Goal: Task Accomplishment & Management: Manage account settings

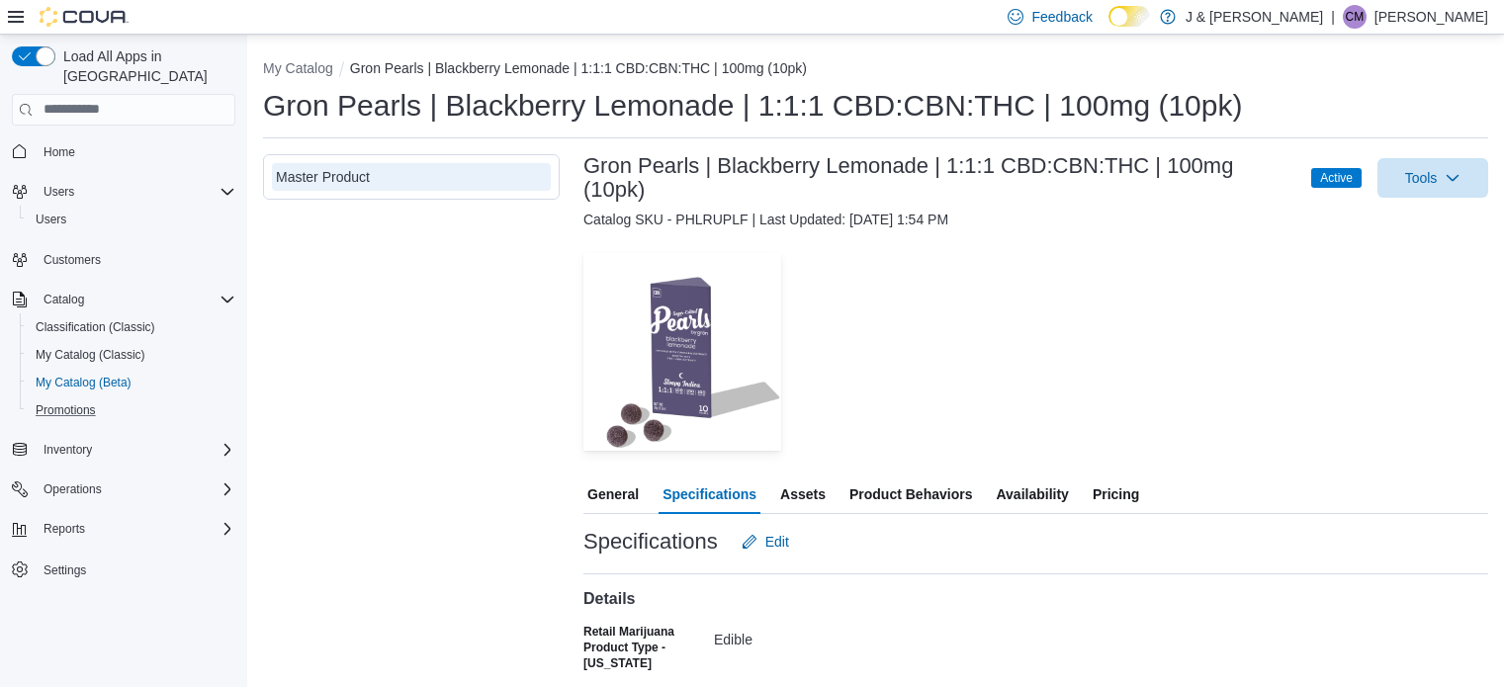
scroll to position [98, 0]
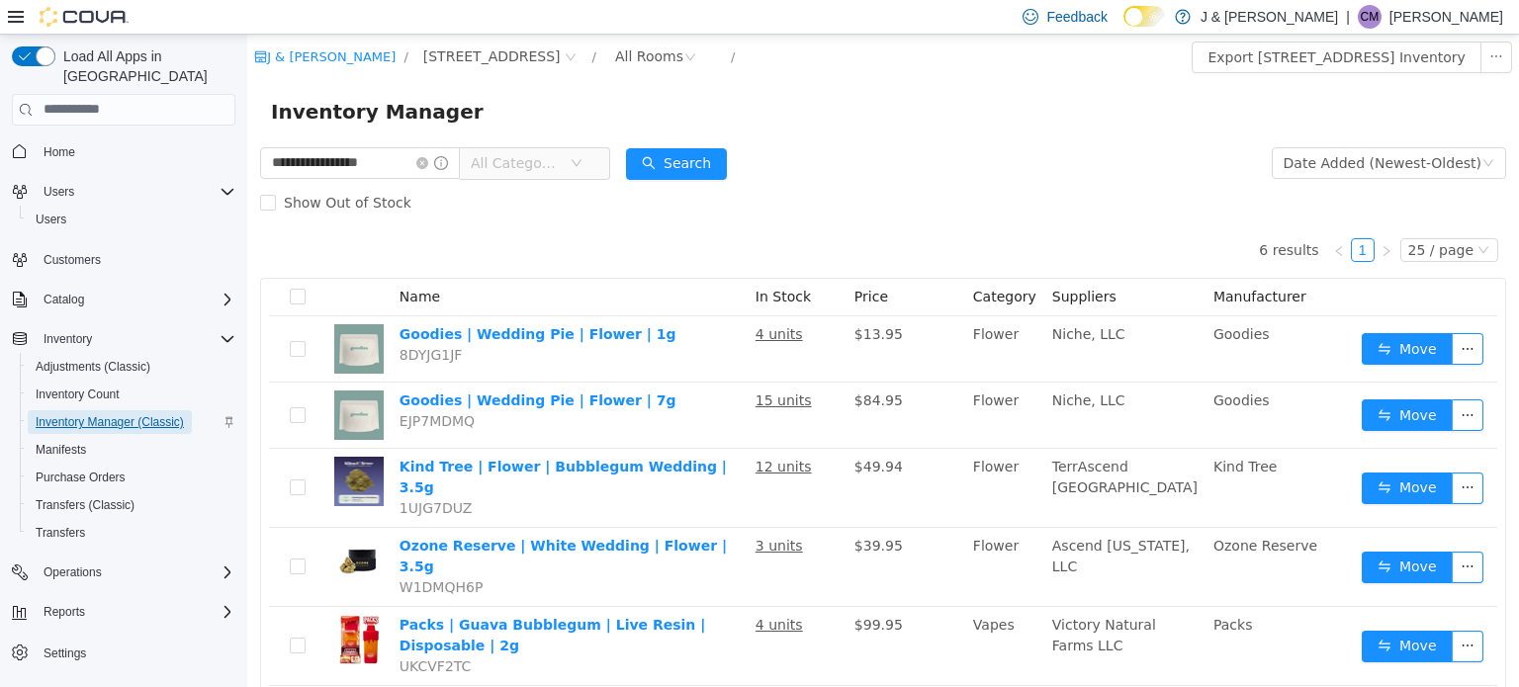
click at [154, 414] on span "Inventory Manager (Classic)" at bounding box center [110, 422] width 148 height 16
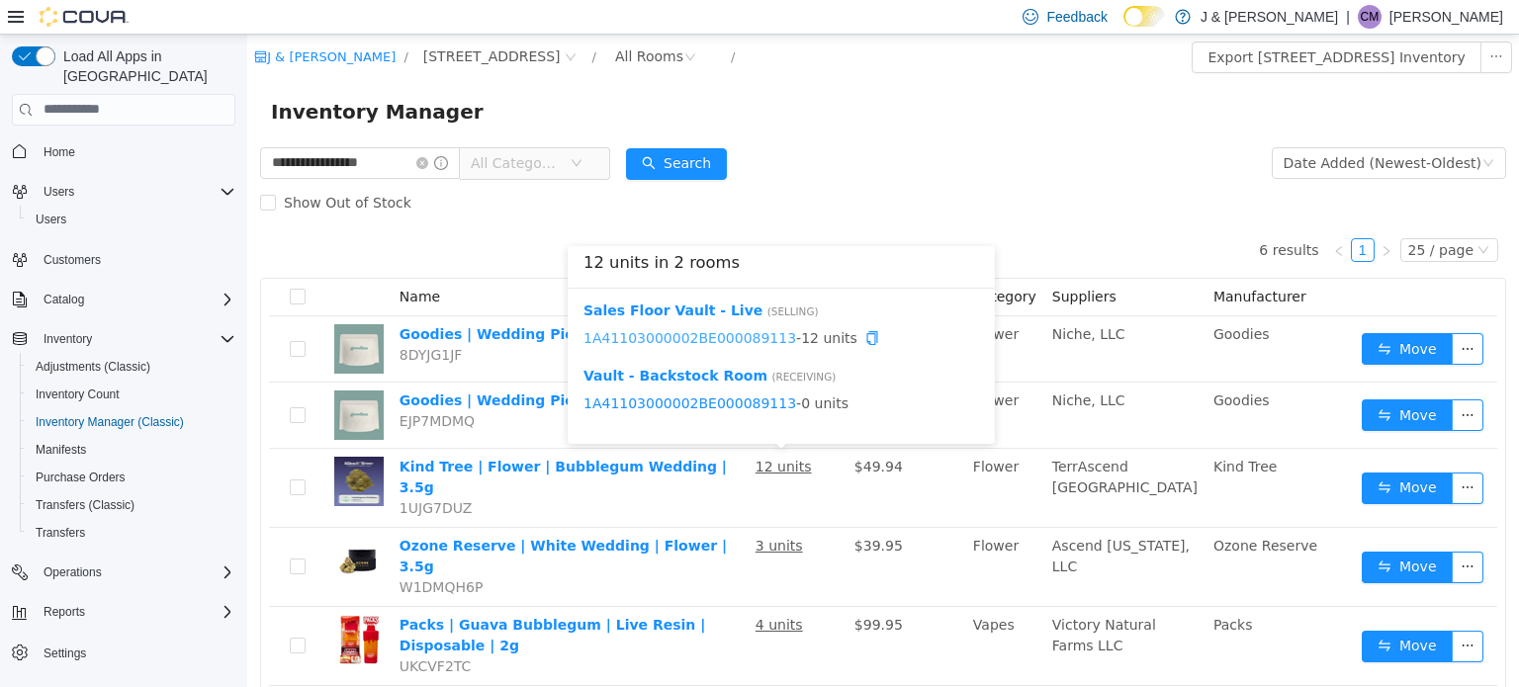
click at [701, 343] on link "1A41103000002BE000089113" at bounding box center [690, 337] width 213 height 16
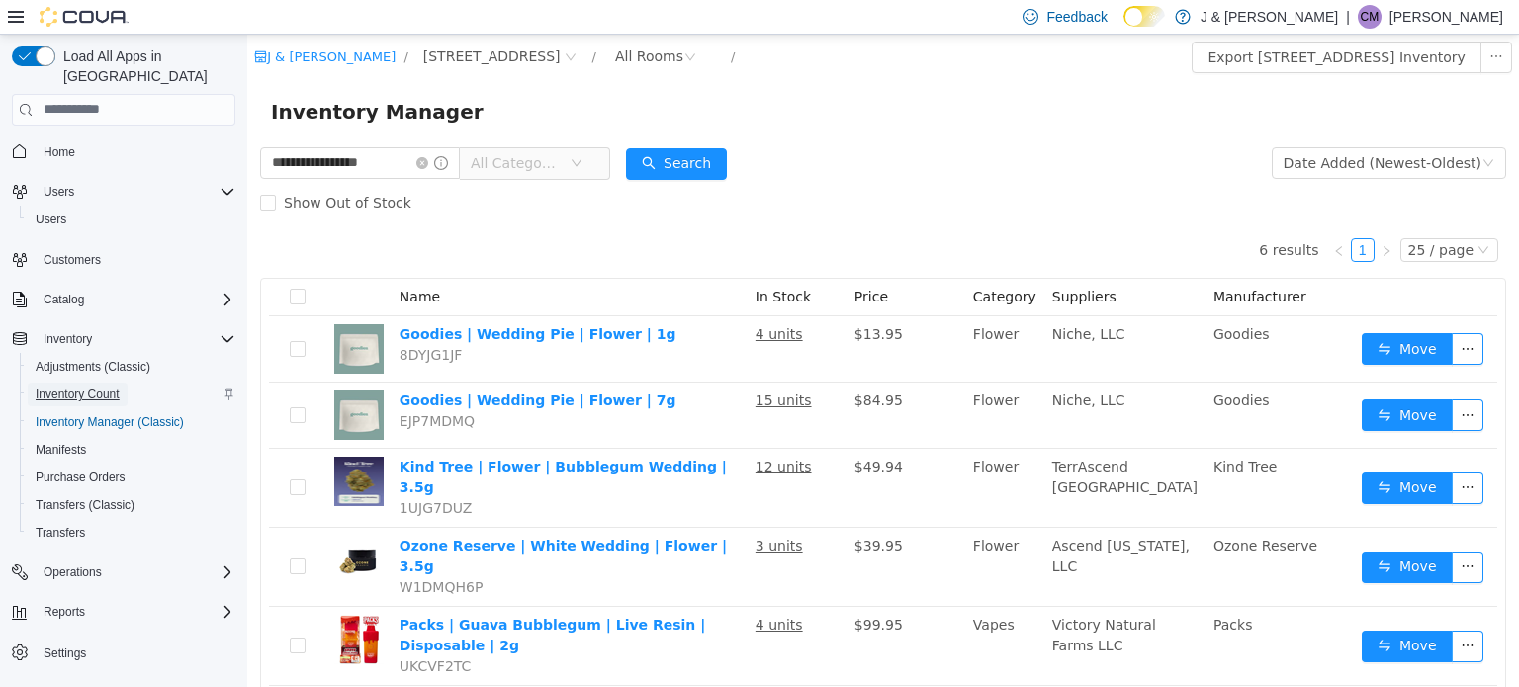
click at [89, 387] on span "Inventory Count" at bounding box center [78, 395] width 84 height 16
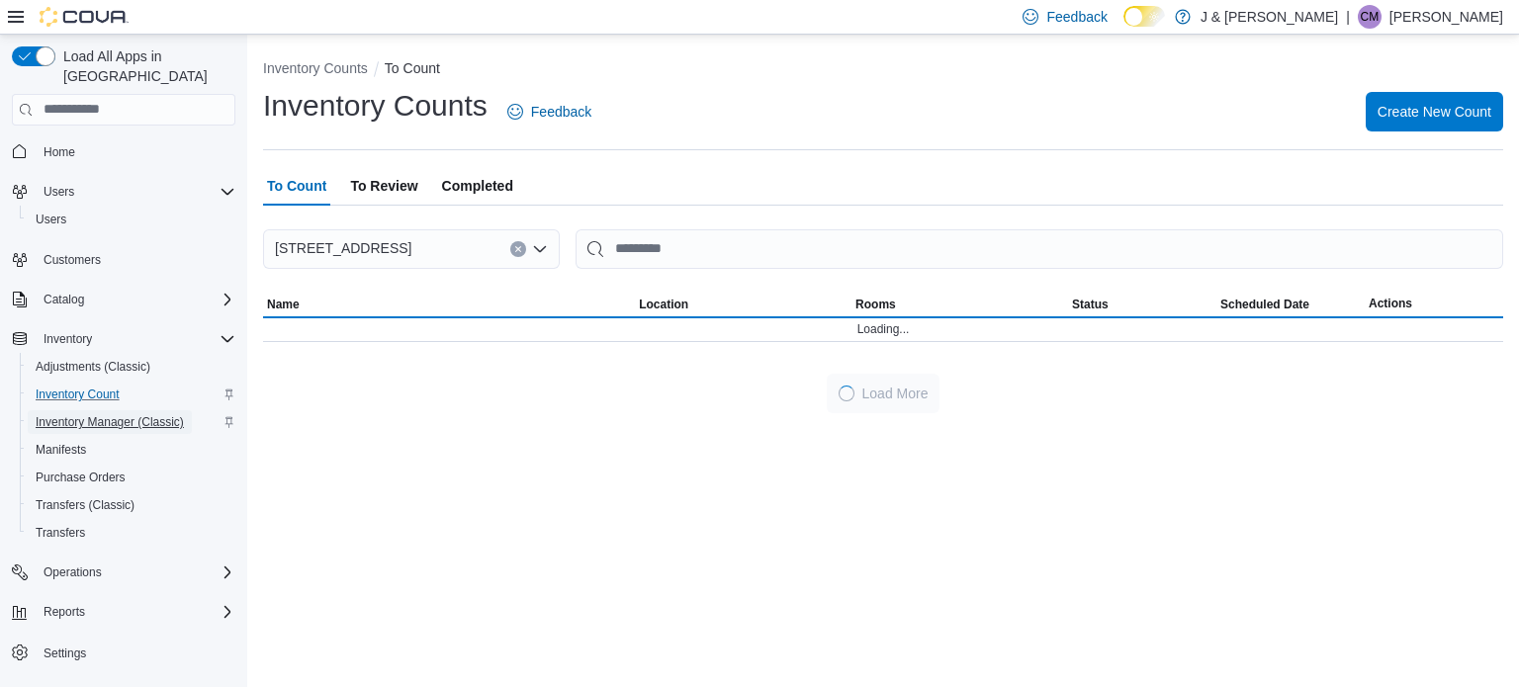
click at [119, 414] on span "Inventory Manager (Classic)" at bounding box center [110, 422] width 148 height 16
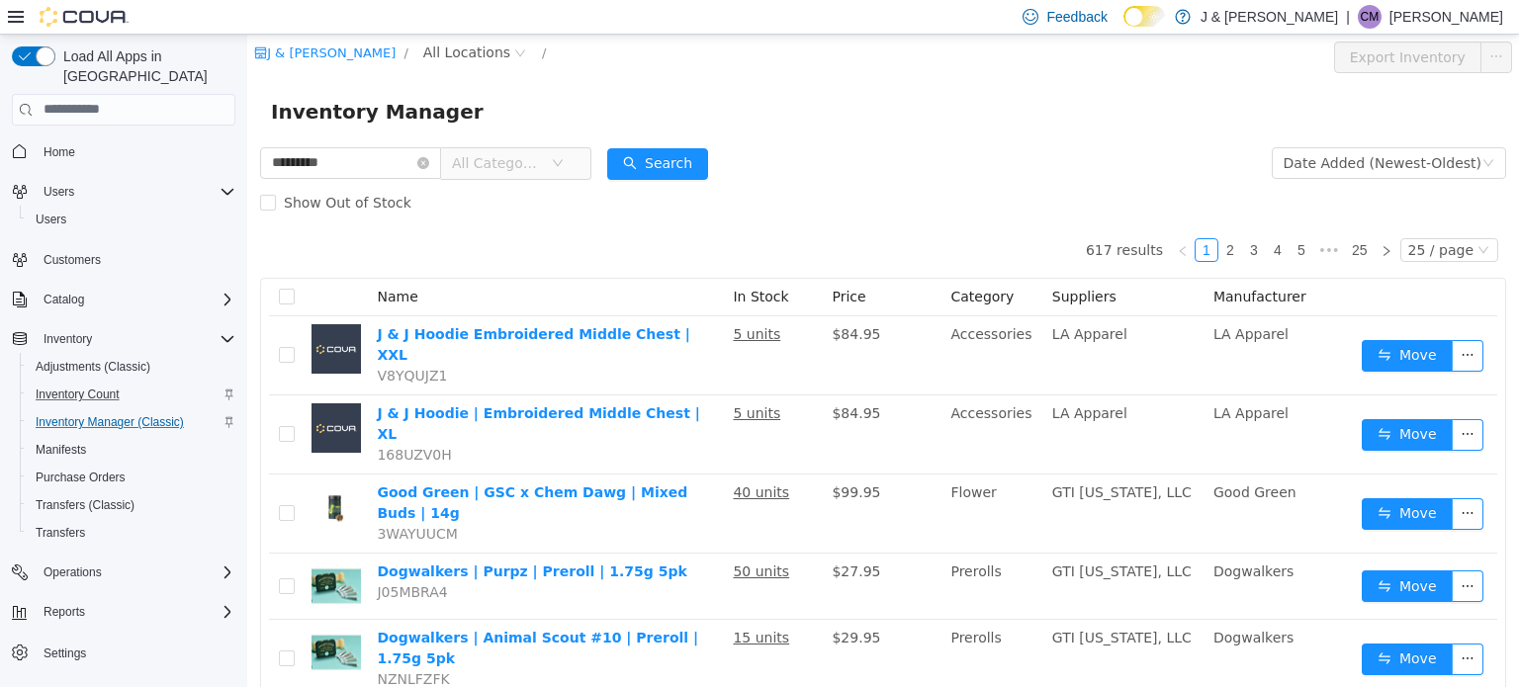
type input "*********"
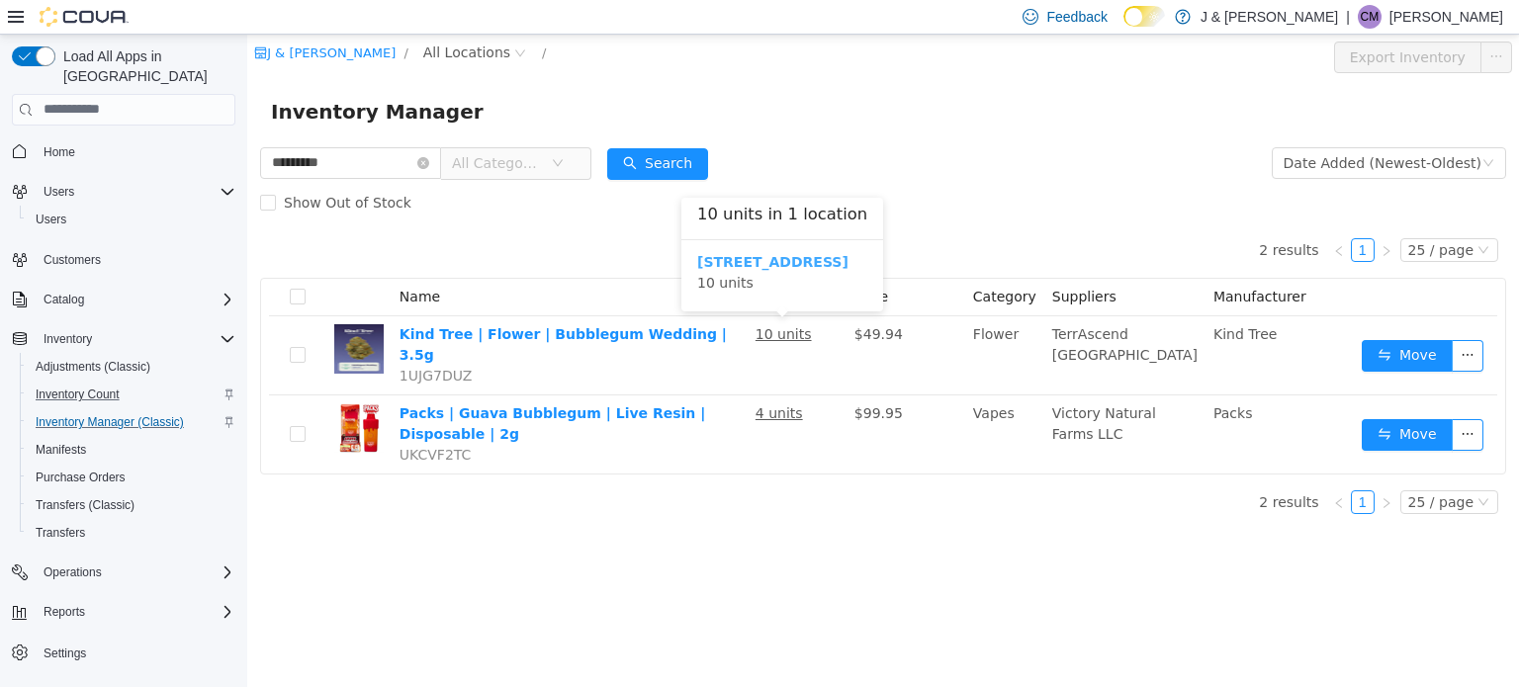
click at [731, 260] on b "3055 Route 23, Oak Ridge" at bounding box center [772, 261] width 151 height 16
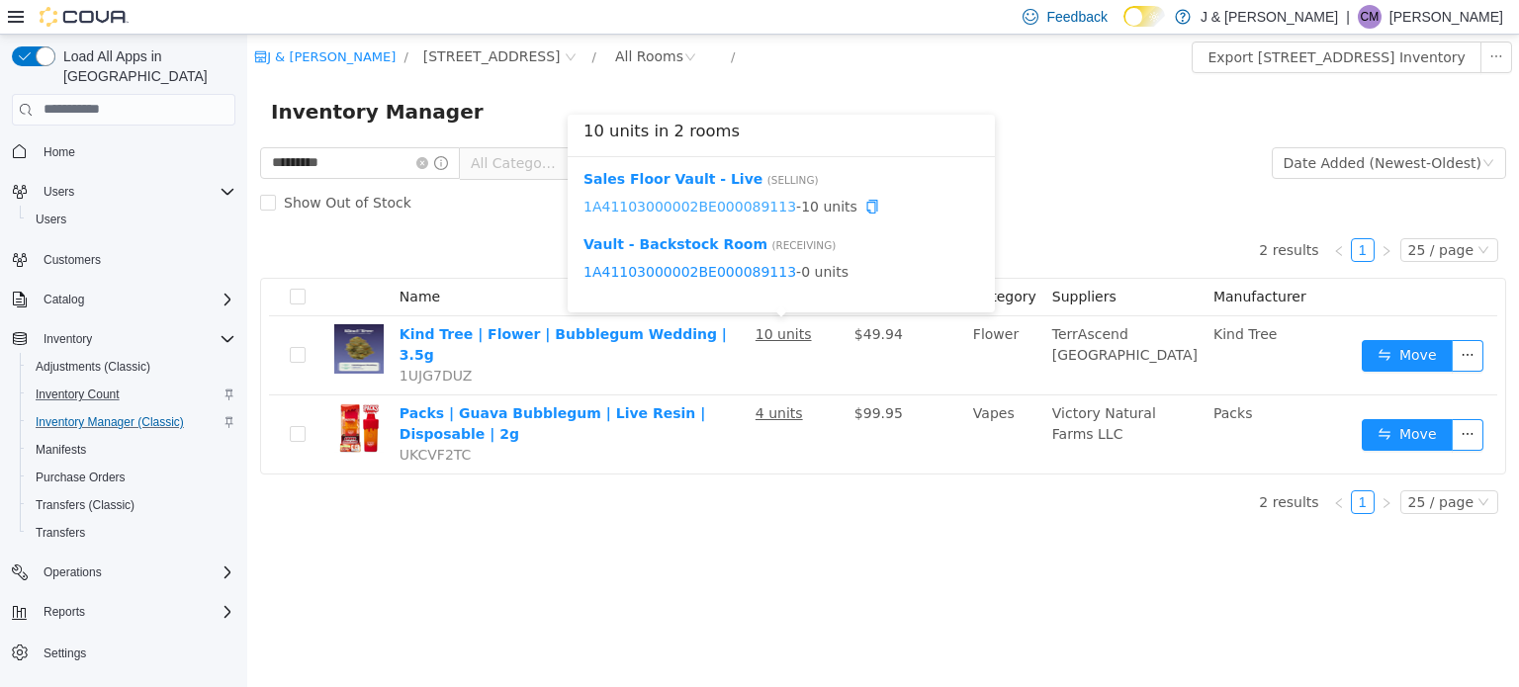
click at [667, 205] on link "1A41103000002BE000089113" at bounding box center [690, 206] width 213 height 16
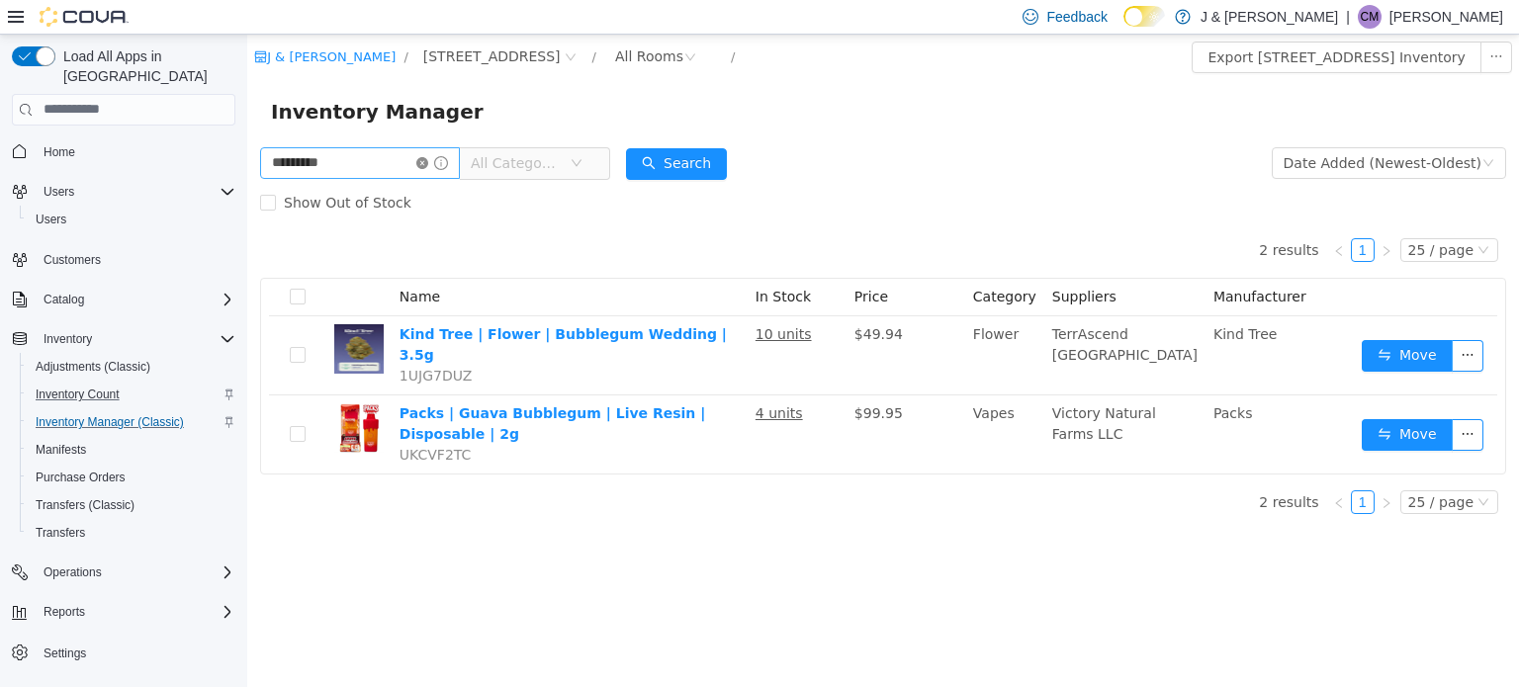
click at [428, 162] on icon "icon: close-circle" at bounding box center [422, 162] width 12 height 12
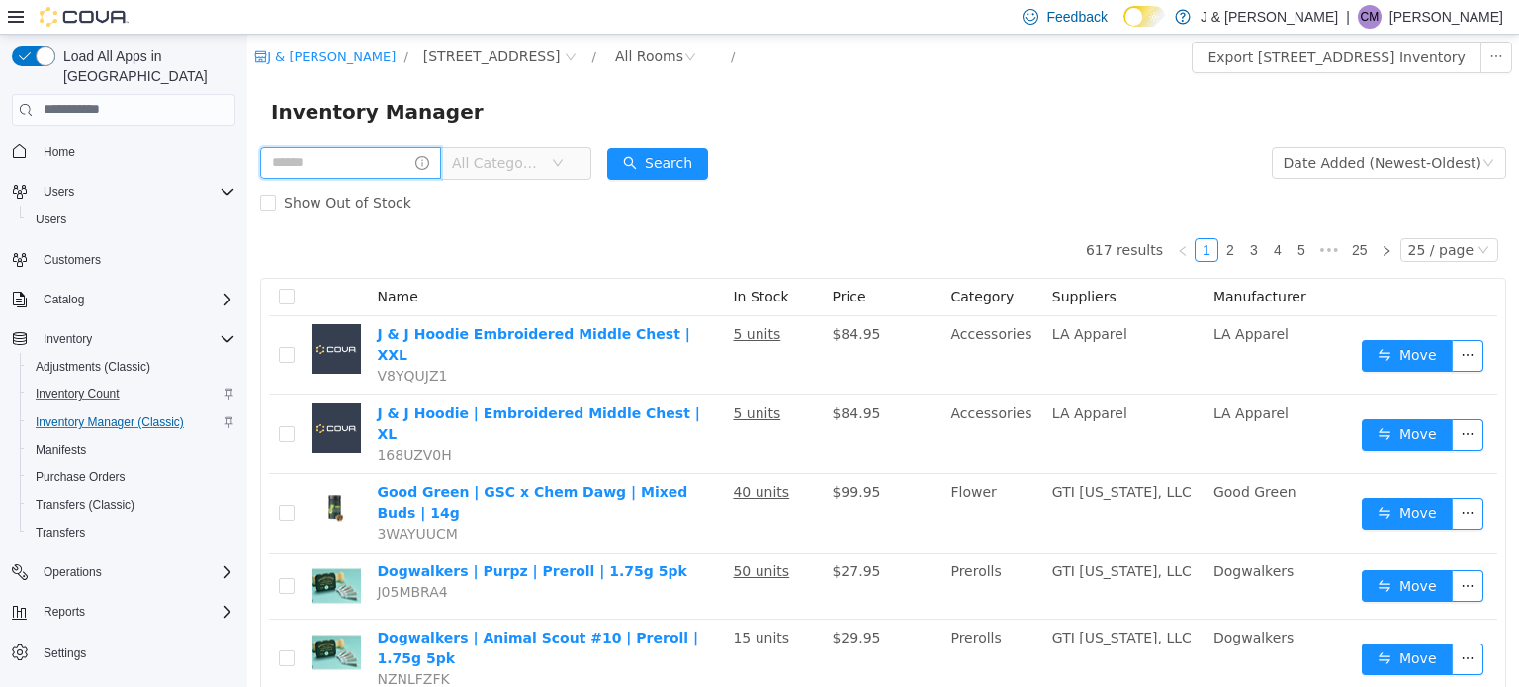
click at [332, 166] on input "text" at bounding box center [350, 162] width 181 height 32
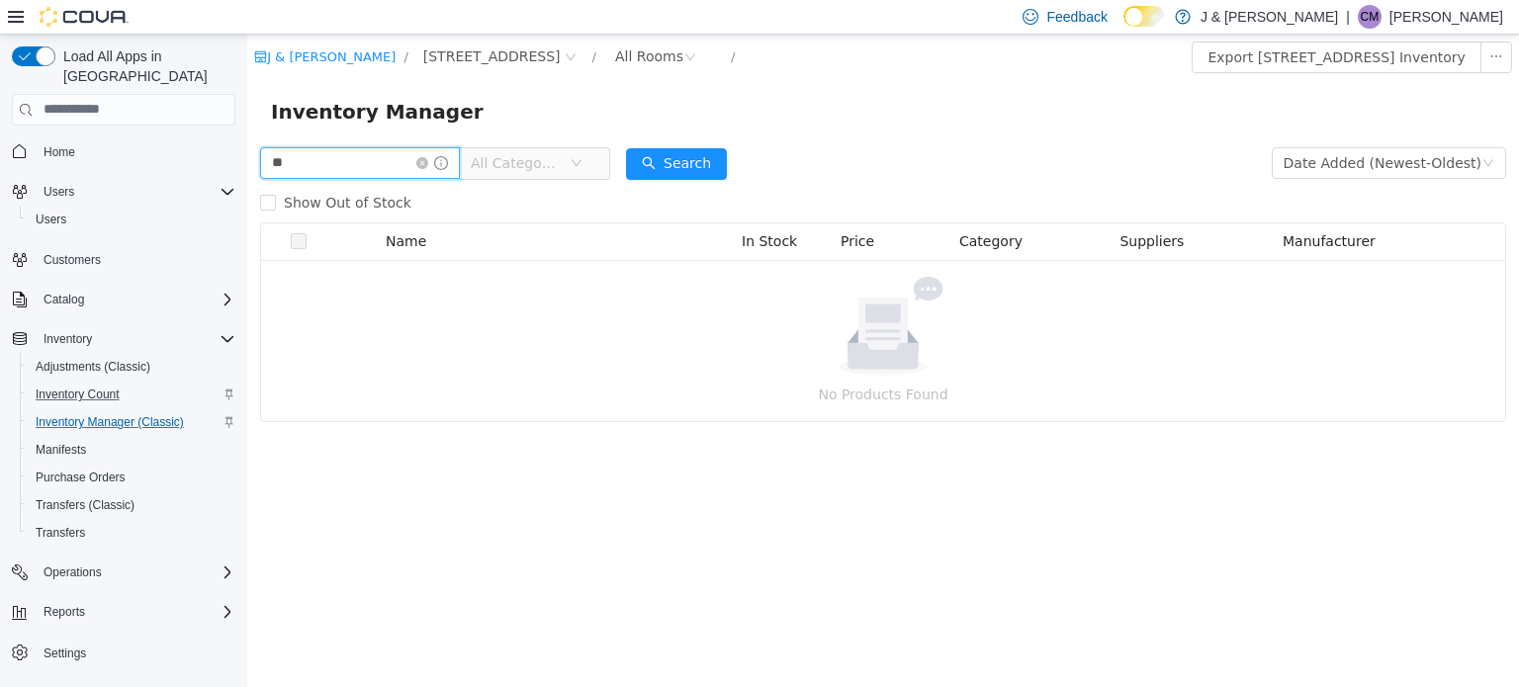
drag, startPoint x: 310, startPoint y: 175, endPoint x: 20, endPoint y: 125, distance: 294.2
click at [247, 125] on html "J & J Cannabis / 3055 Route 23, Oak Ridge / All Rooms / Export 3055 Route 23, O…" at bounding box center [883, 360] width 1272 height 653
type input "**********"
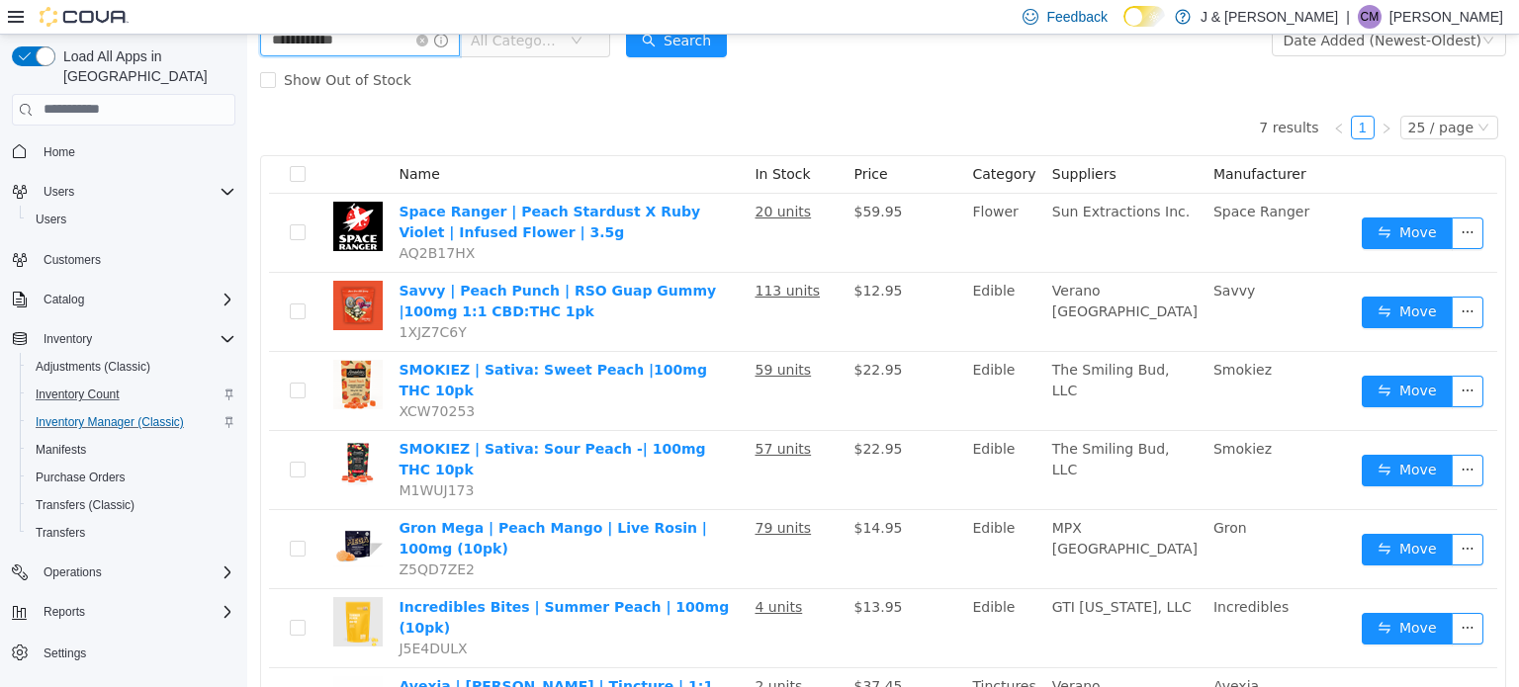
scroll to position [198, 0]
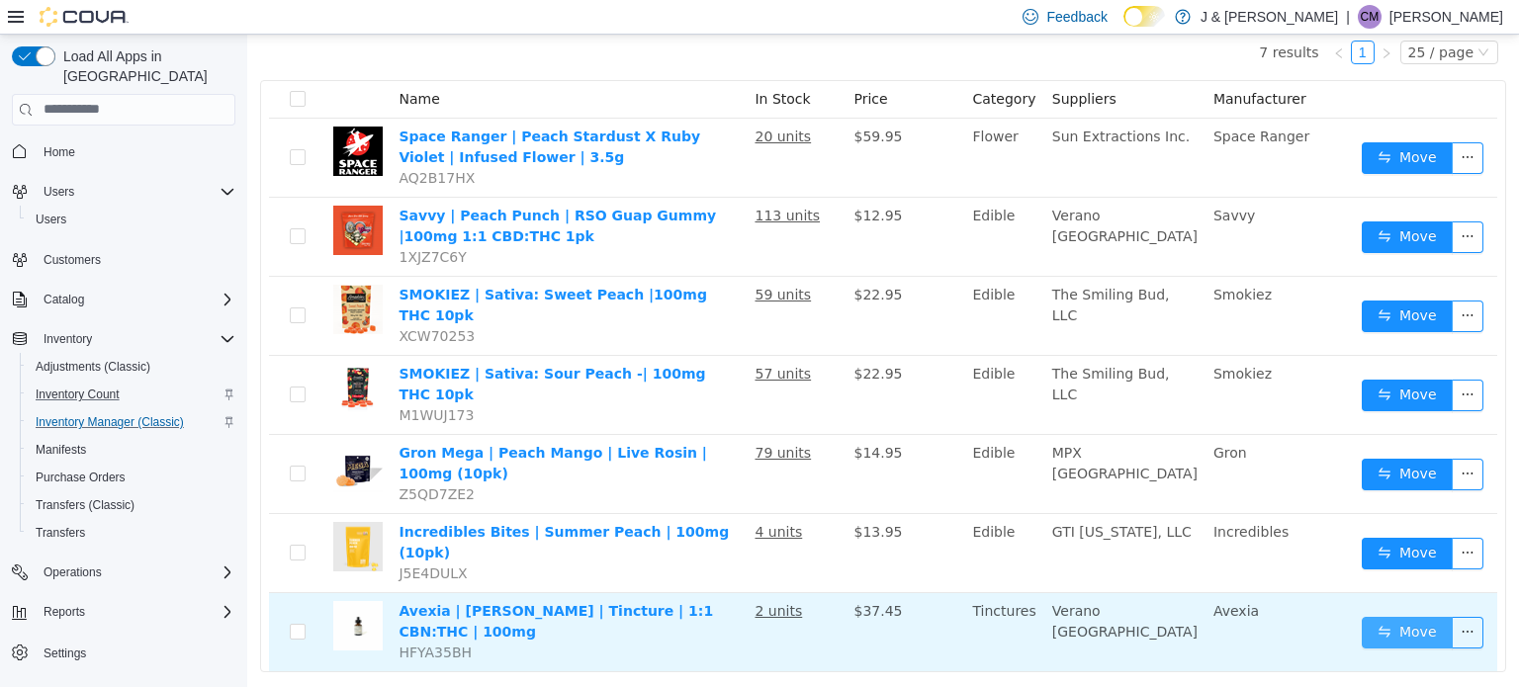
click at [1406, 616] on button "Move" at bounding box center [1407, 632] width 91 height 32
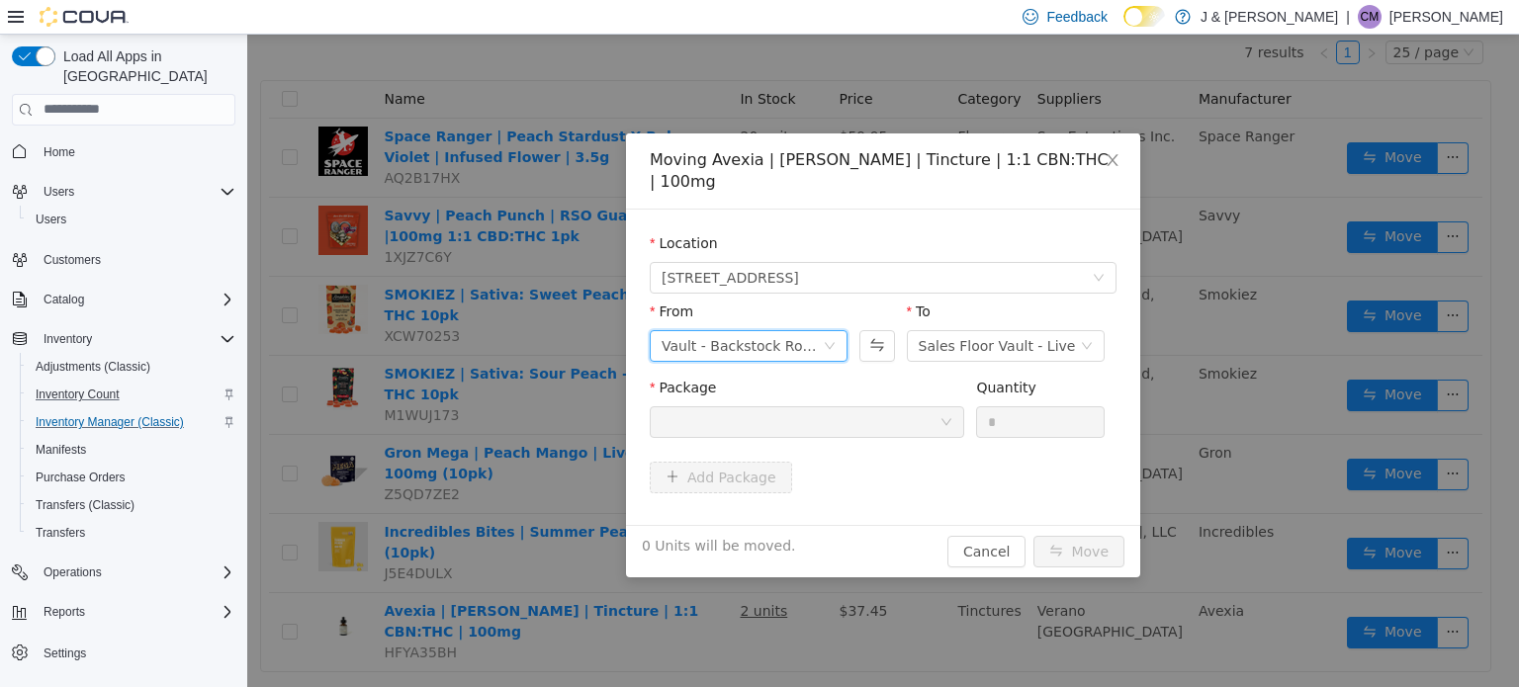
click at [788, 330] on div "Vault - Backstock Room" at bounding box center [742, 345] width 161 height 30
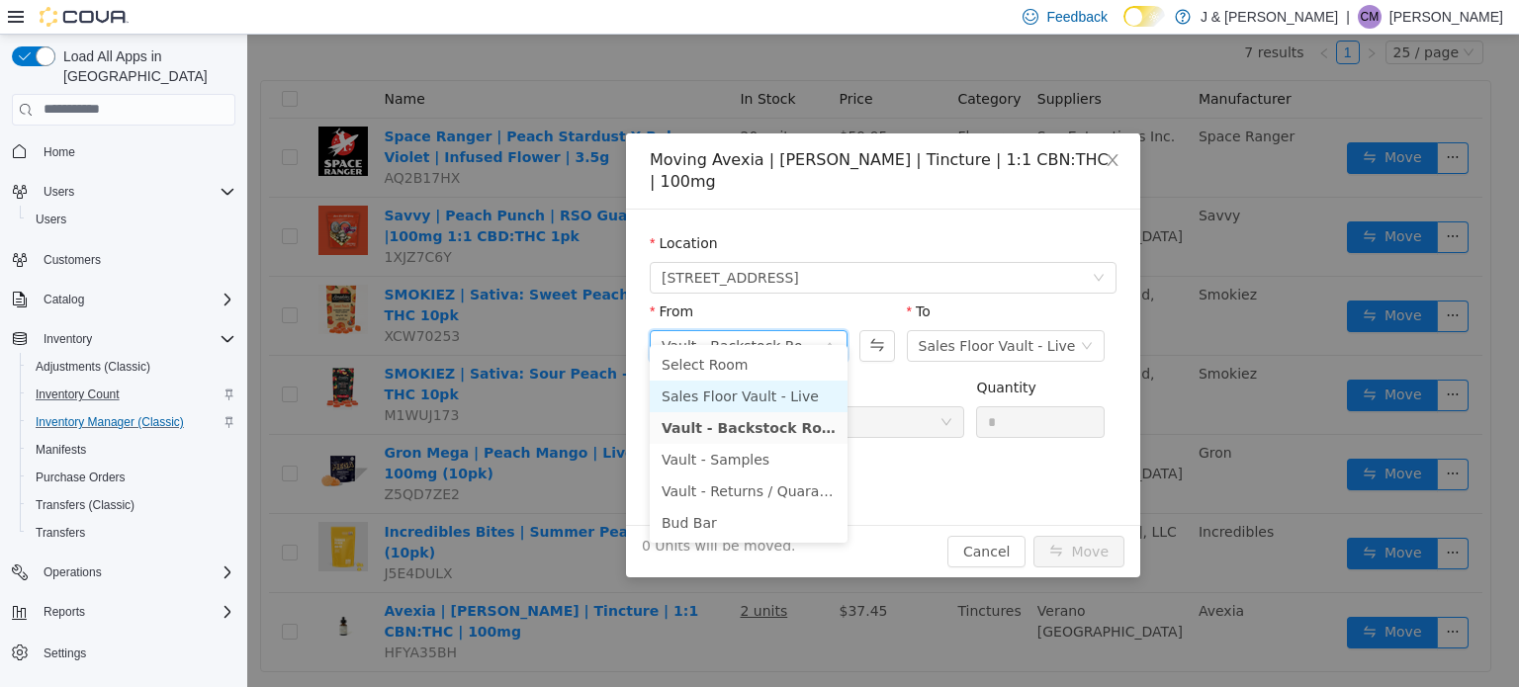
click at [770, 391] on li "Sales Floor Vault - Live" at bounding box center [749, 396] width 198 height 32
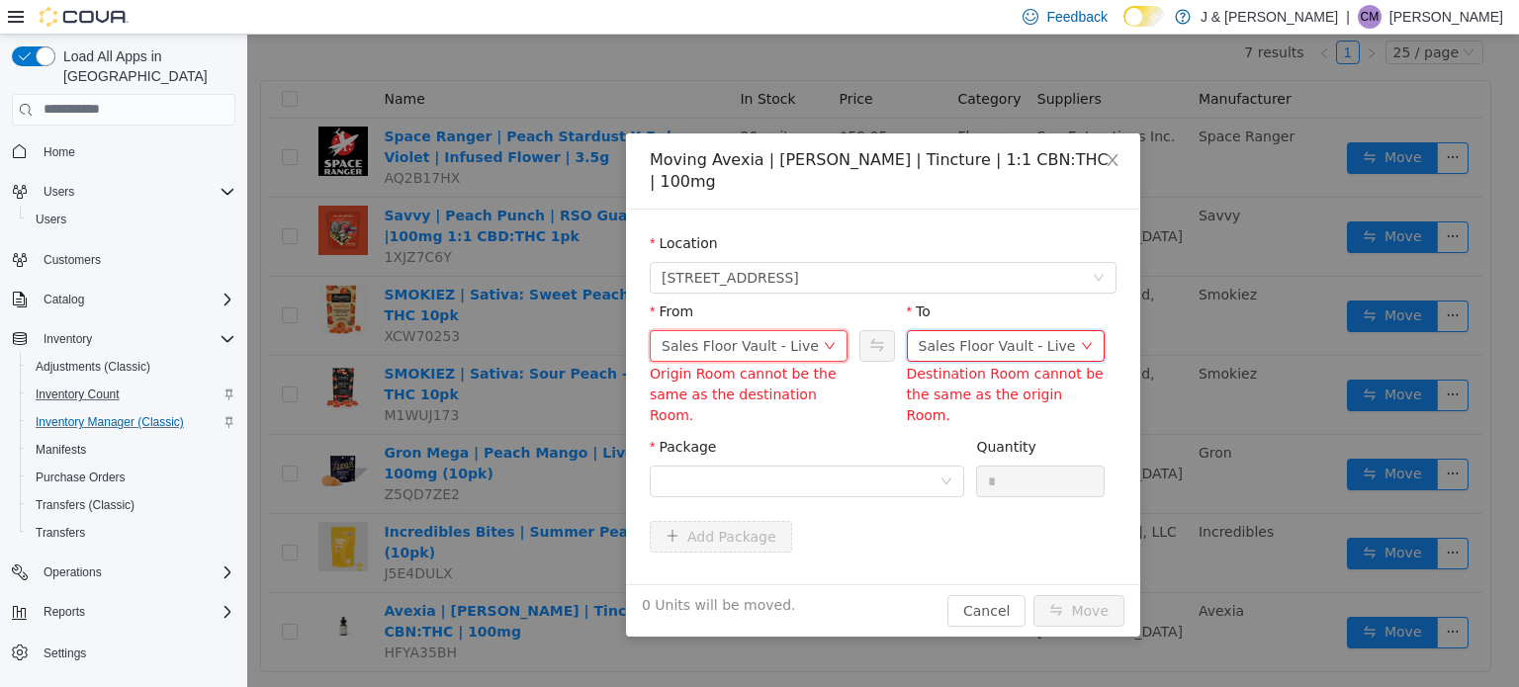
click at [971, 330] on div "Sales Floor Vault - Live" at bounding box center [997, 345] width 157 height 30
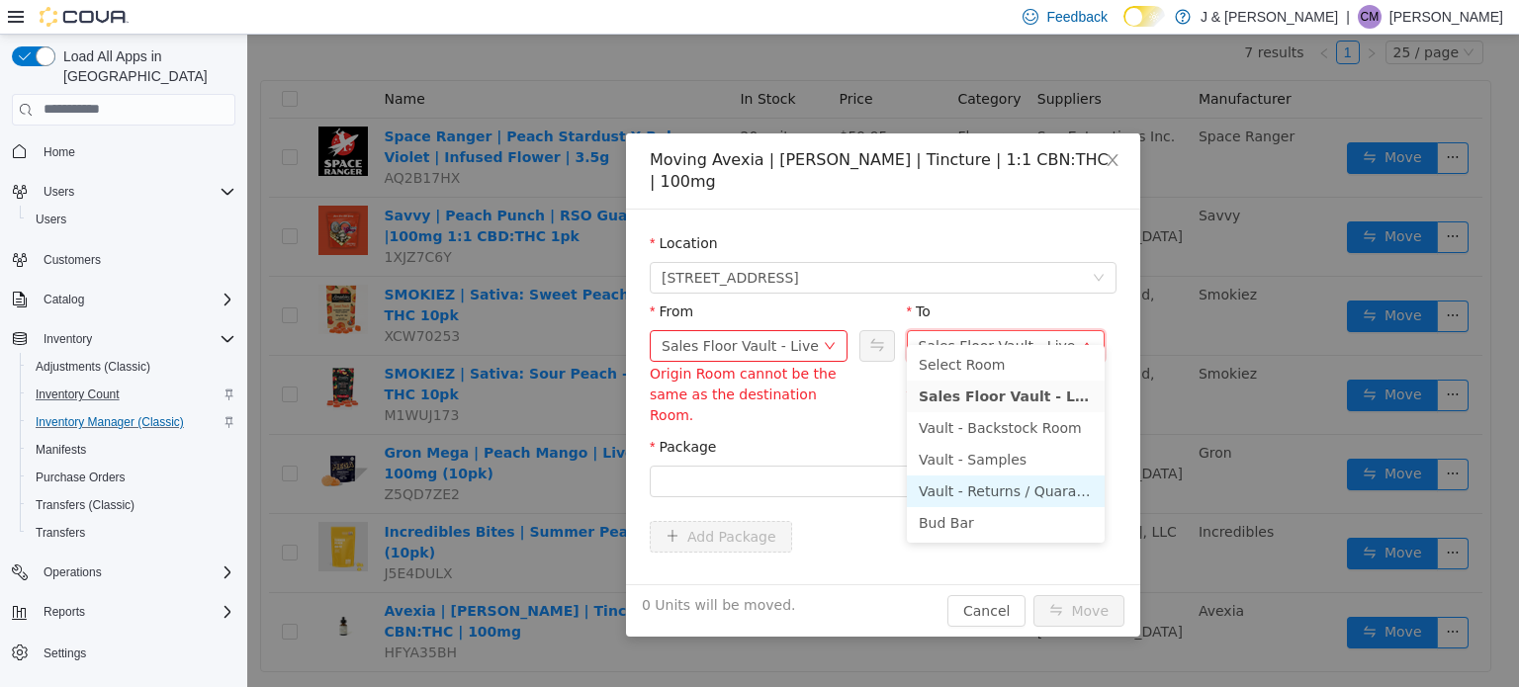
click at [988, 486] on li "Vault - Returns / Quarantine" at bounding box center [1006, 491] width 198 height 32
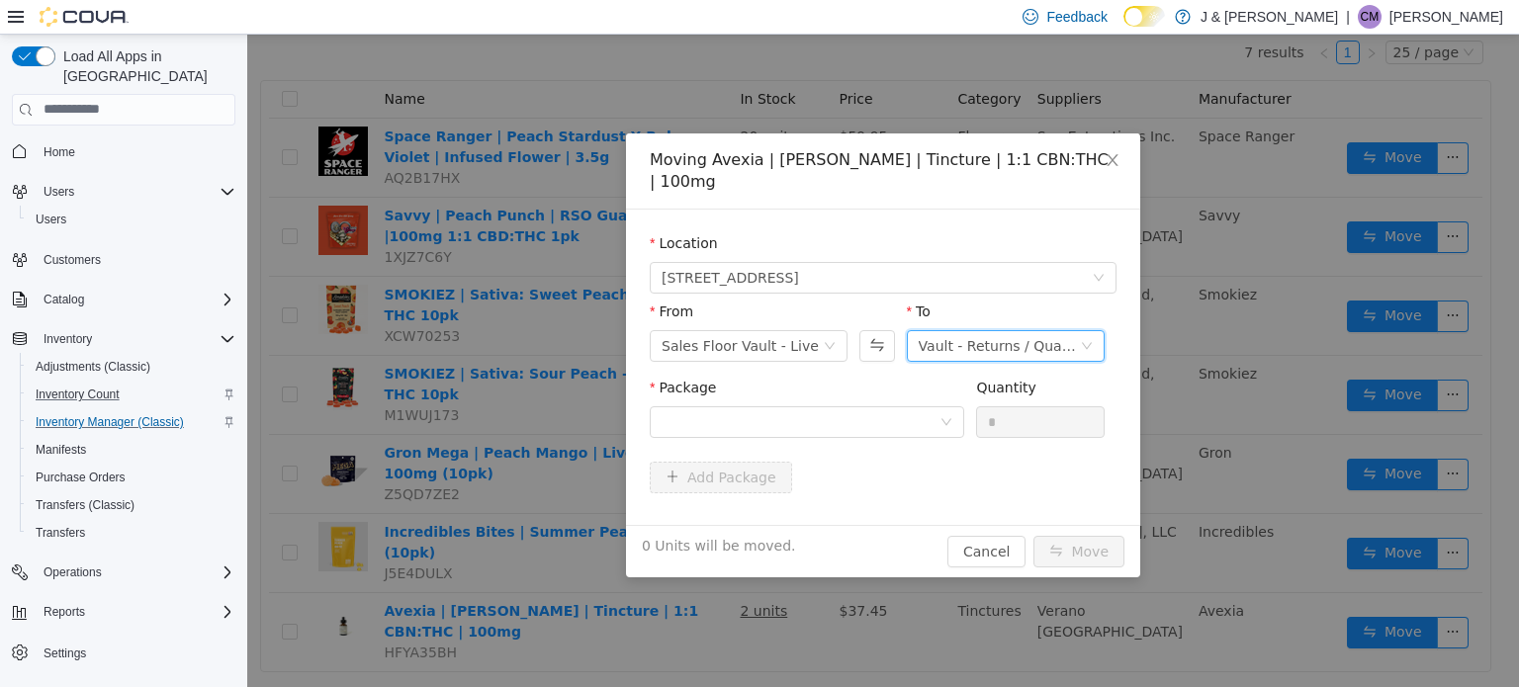
click at [857, 461] on div "Add Package" at bounding box center [883, 477] width 467 height 32
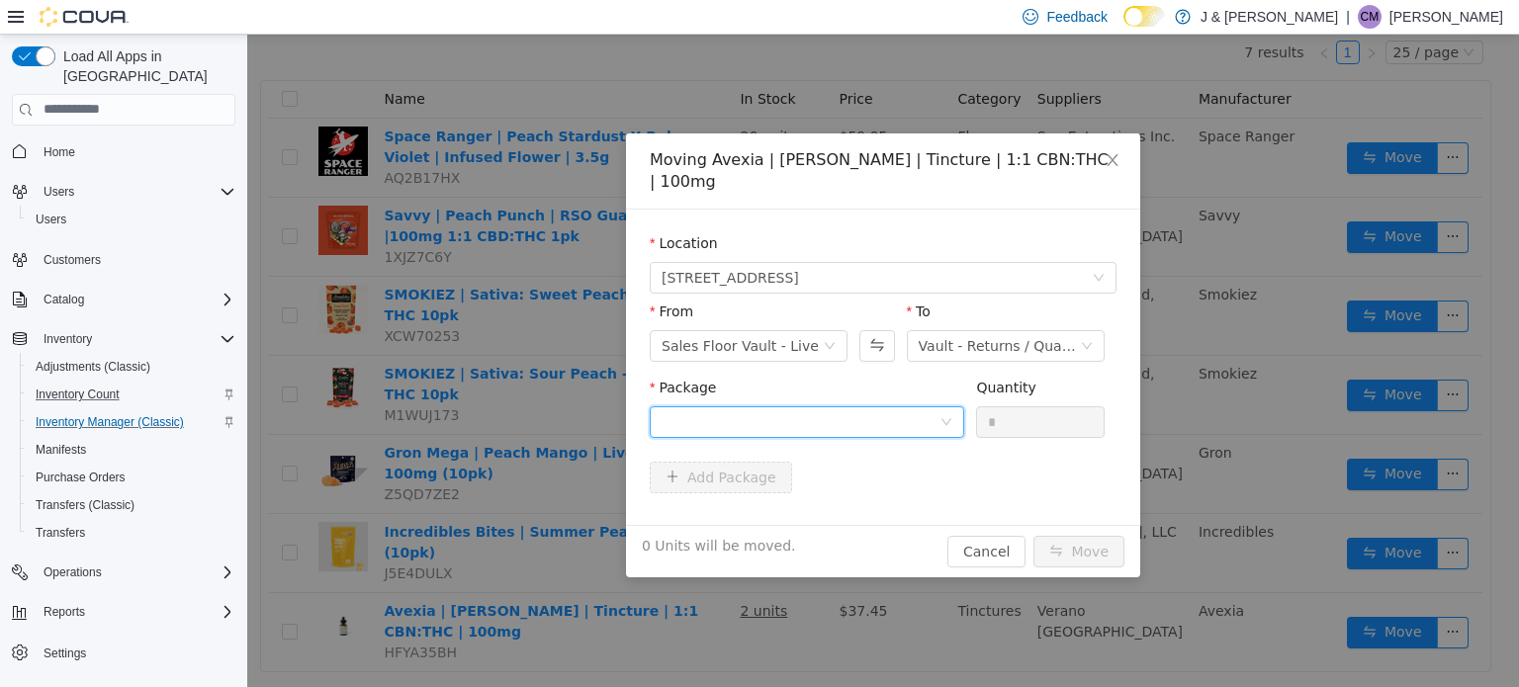
click at [835, 407] on div at bounding box center [801, 422] width 278 height 30
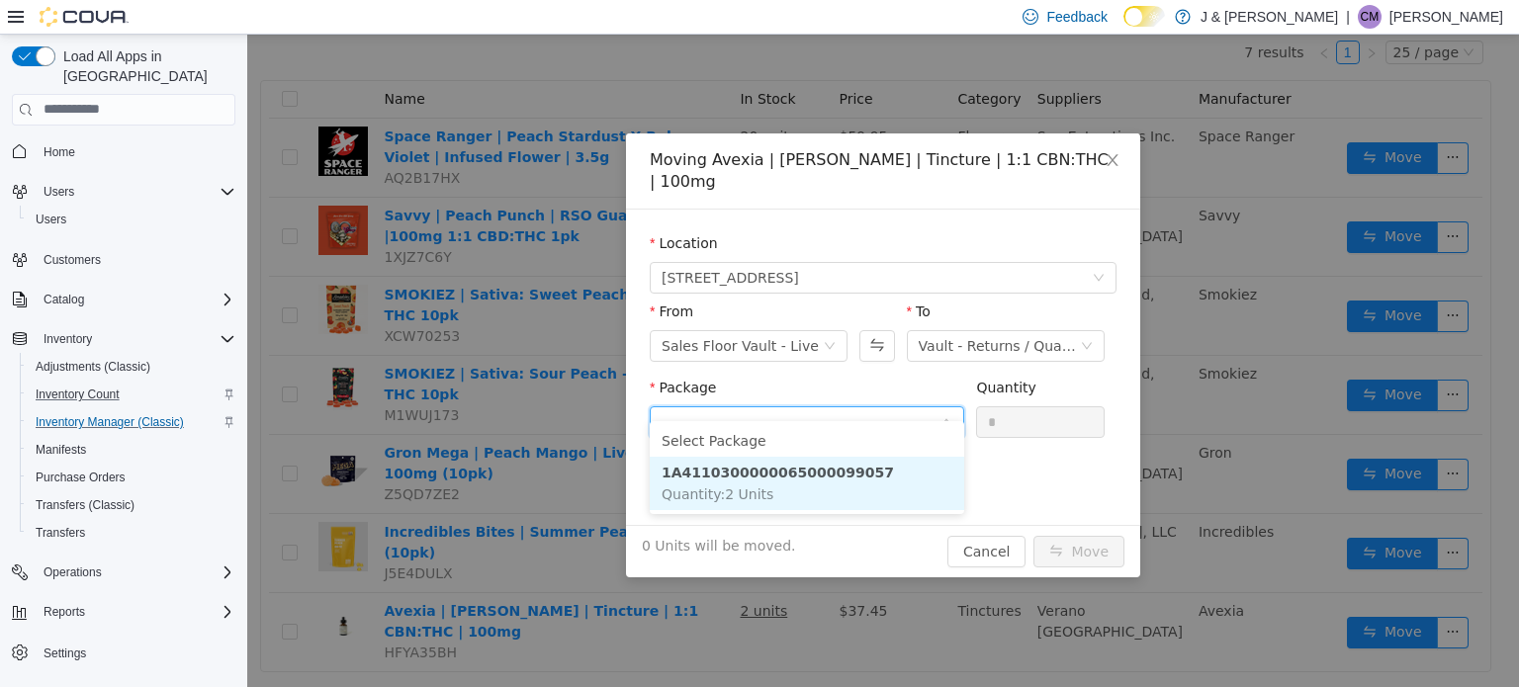
click at [851, 486] on li "1A4110300000065000099057 Quantity : 2 Units" at bounding box center [807, 482] width 315 height 53
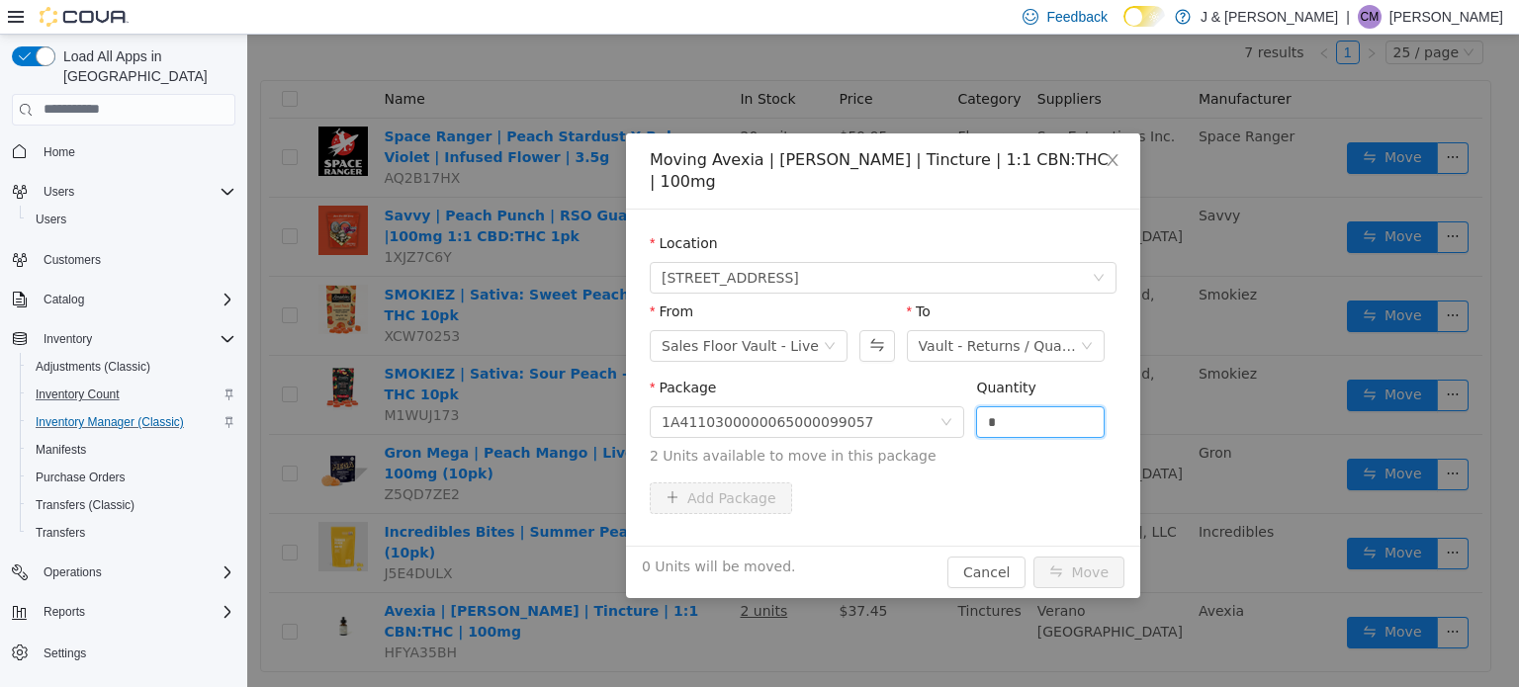
drag, startPoint x: 1043, startPoint y: 408, endPoint x: 677, endPoint y: 430, distance: 366.7
click at [677, 430] on span "Package 1A4110300000065000099057 Quantity * 2 Units available to move in this p…" at bounding box center [883, 422] width 467 height 87
type input "*"
click at [1066, 556] on button "Move" at bounding box center [1079, 572] width 91 height 32
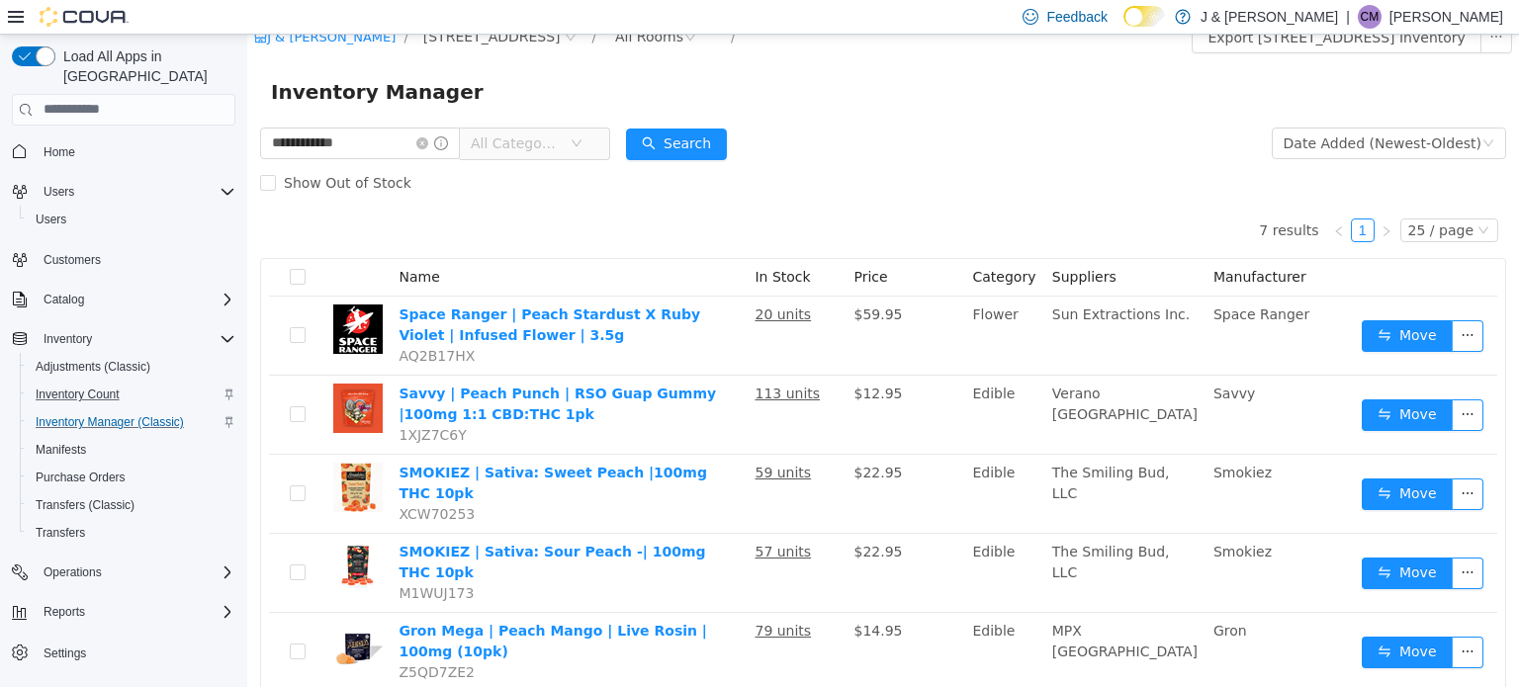
scroll to position [0, 0]
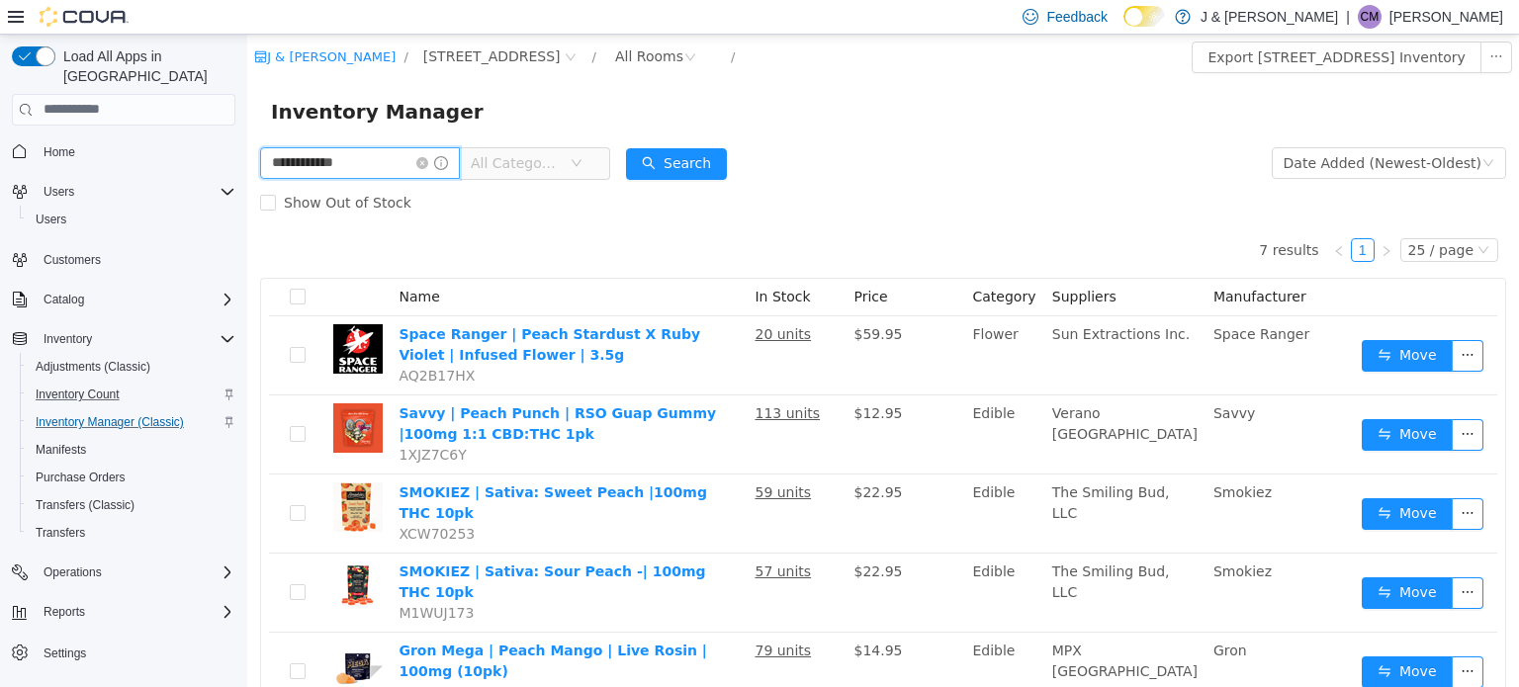
drag, startPoint x: 368, startPoint y: 169, endPoint x: 0, endPoint y: 181, distance: 368.1
click at [247, 181] on html "**********" at bounding box center [883, 360] width 1272 height 653
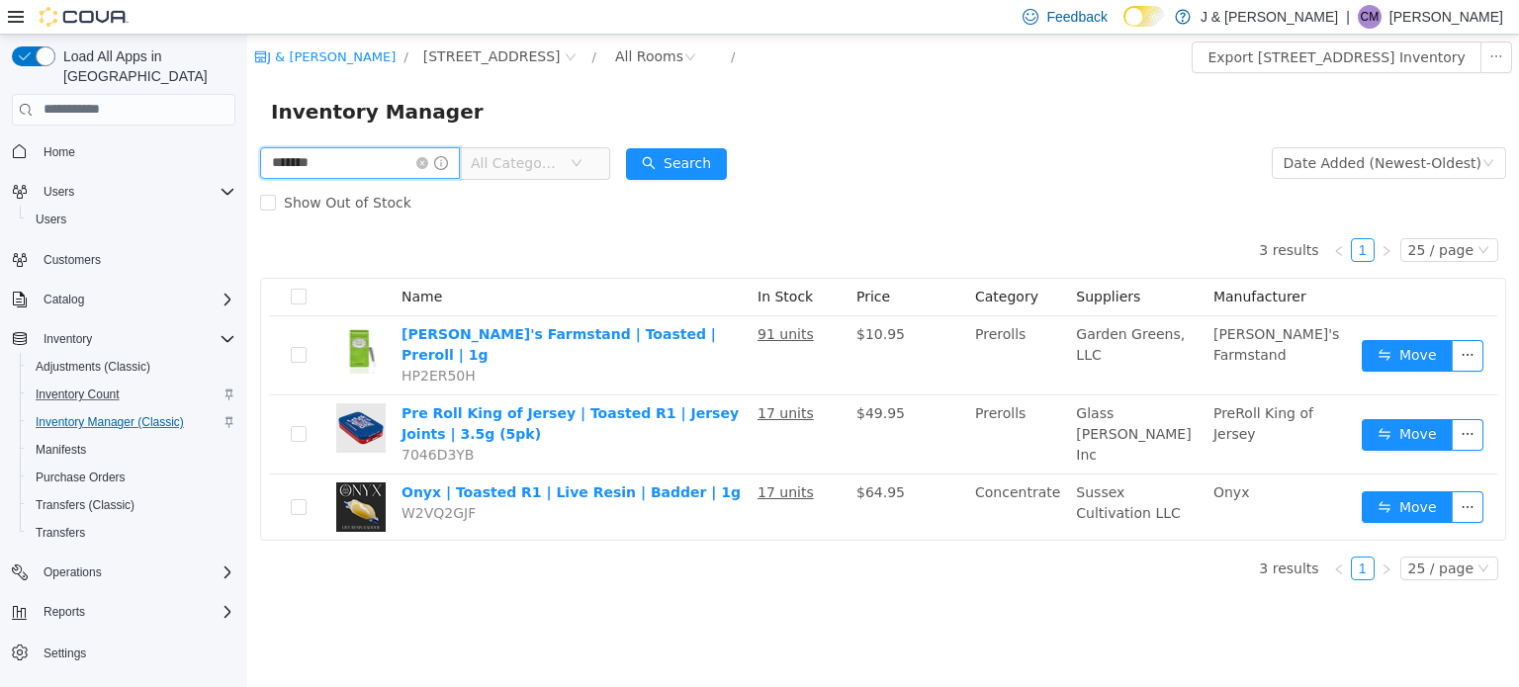
drag, startPoint x: 364, startPoint y: 158, endPoint x: 55, endPoint y: 162, distance: 308.6
click at [247, 162] on html "J & J Cannabis / 3055 Route 23, Oak Ridge / All Rooms / Export 3055 Route 23, O…" at bounding box center [883, 360] width 1272 height 653
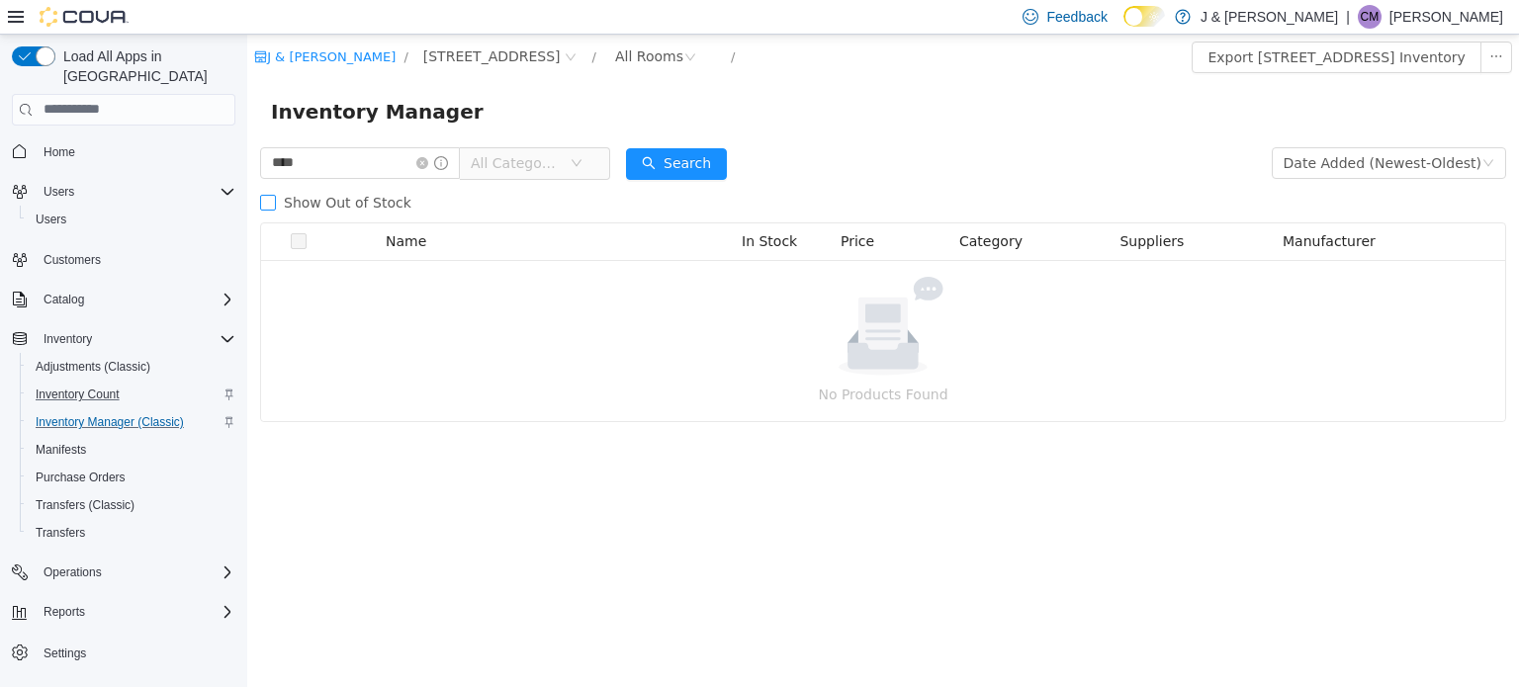
click at [275, 196] on span at bounding box center [268, 202] width 16 height 16
click at [351, 165] on input "****" at bounding box center [360, 162] width 200 height 32
drag, startPoint x: 369, startPoint y: 161, endPoint x: 0, endPoint y: 143, distance: 369.4
click at [247, 143] on html "J & J Cannabis / 3055 Route 23, Oak Ridge / All Rooms / Export 3055 Route 23, O…" at bounding box center [883, 360] width 1272 height 653
paste input "********"
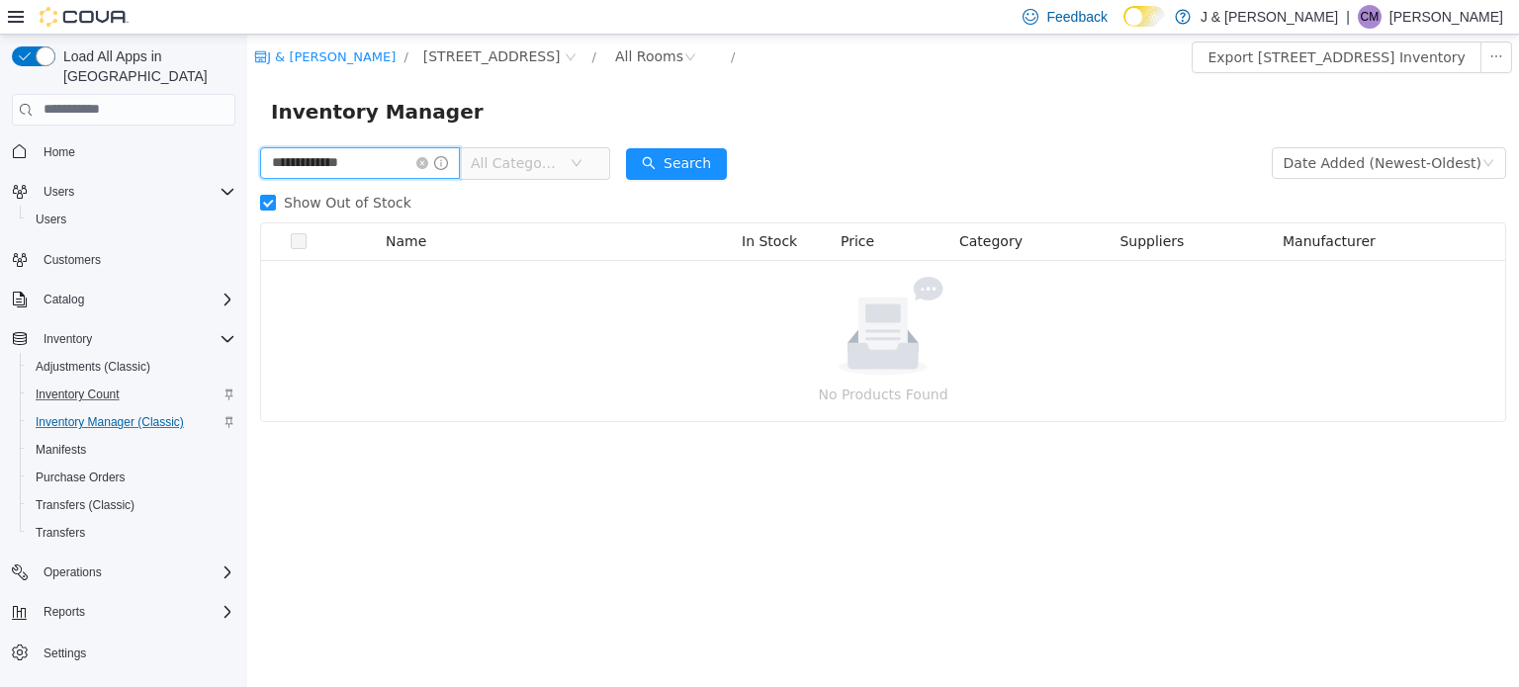
type input "**********"
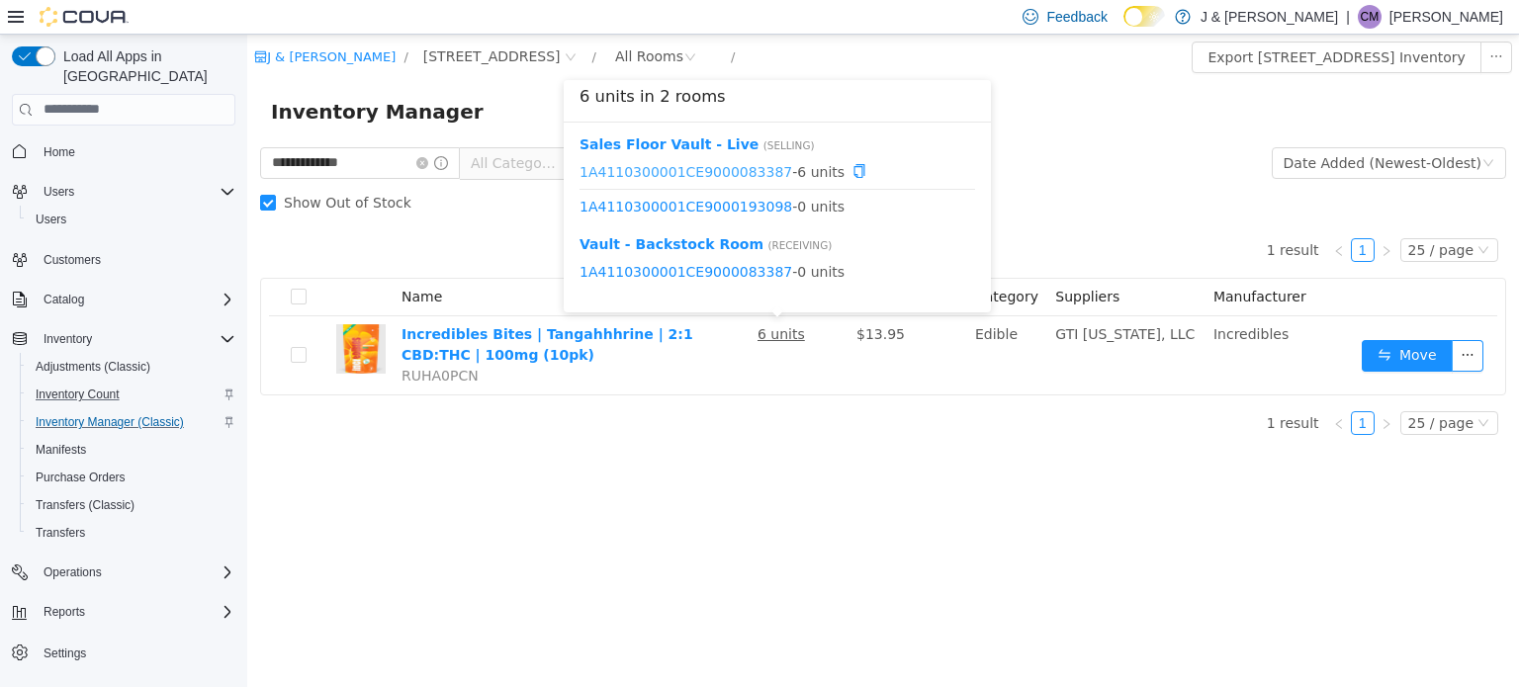
click at [721, 177] on link "1A4110300001CE9000083387" at bounding box center [686, 170] width 213 height 16
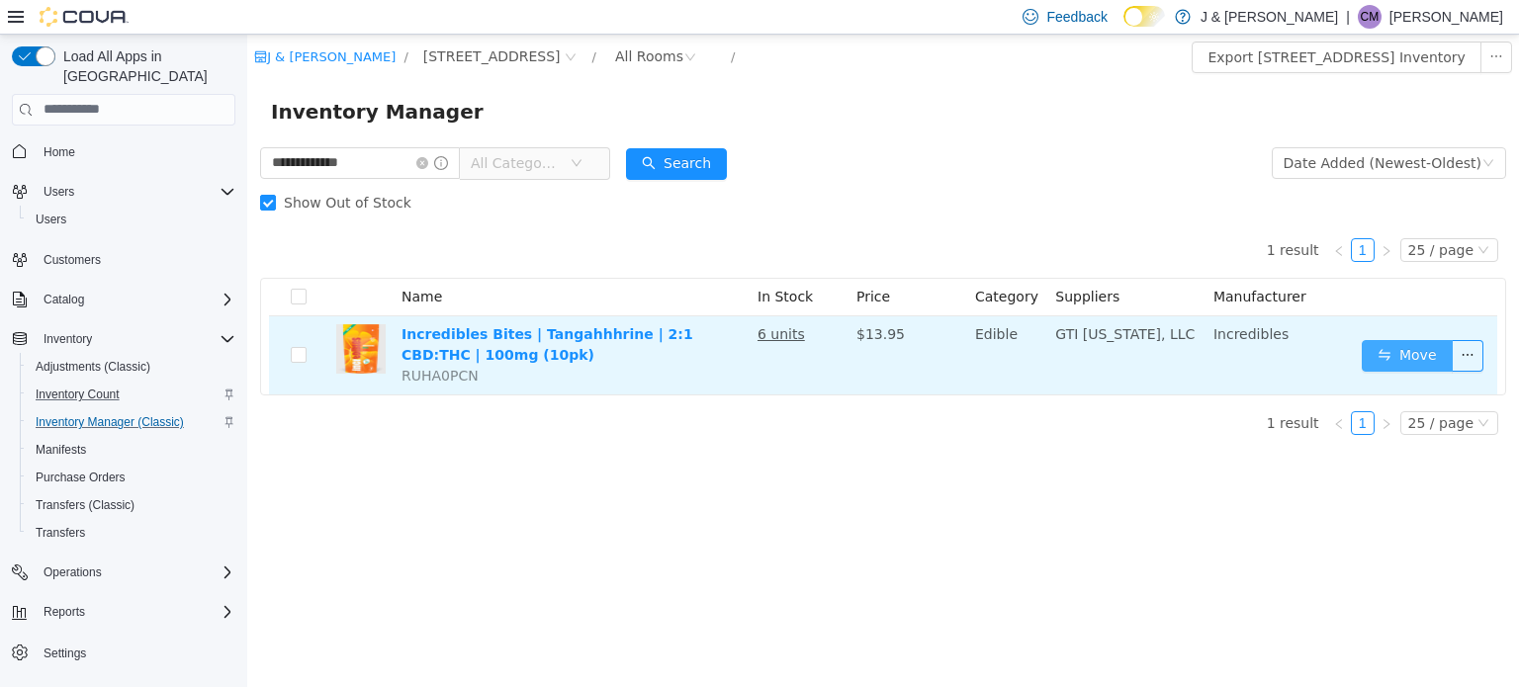
click at [1385, 351] on button "Move" at bounding box center [1407, 355] width 91 height 32
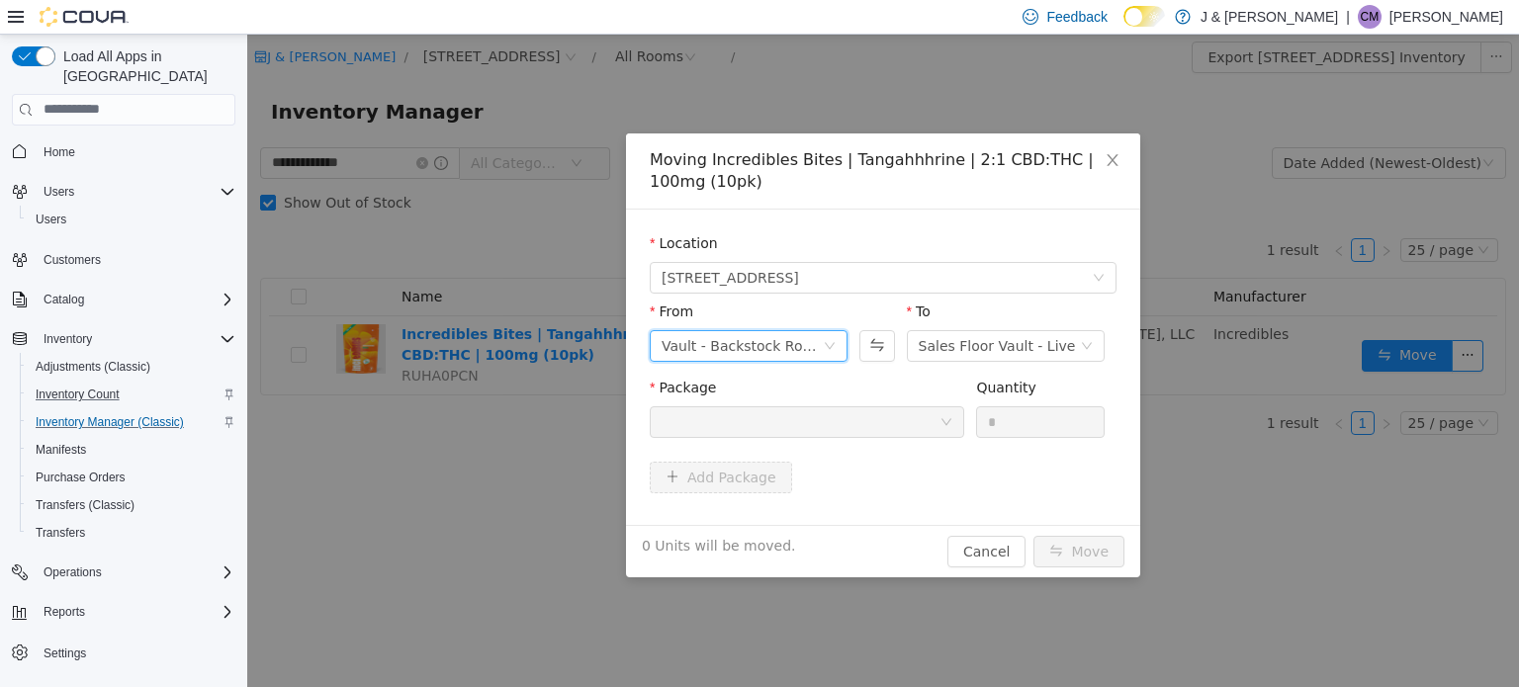
click at [803, 343] on div "Vault - Backstock Room" at bounding box center [742, 345] width 161 height 30
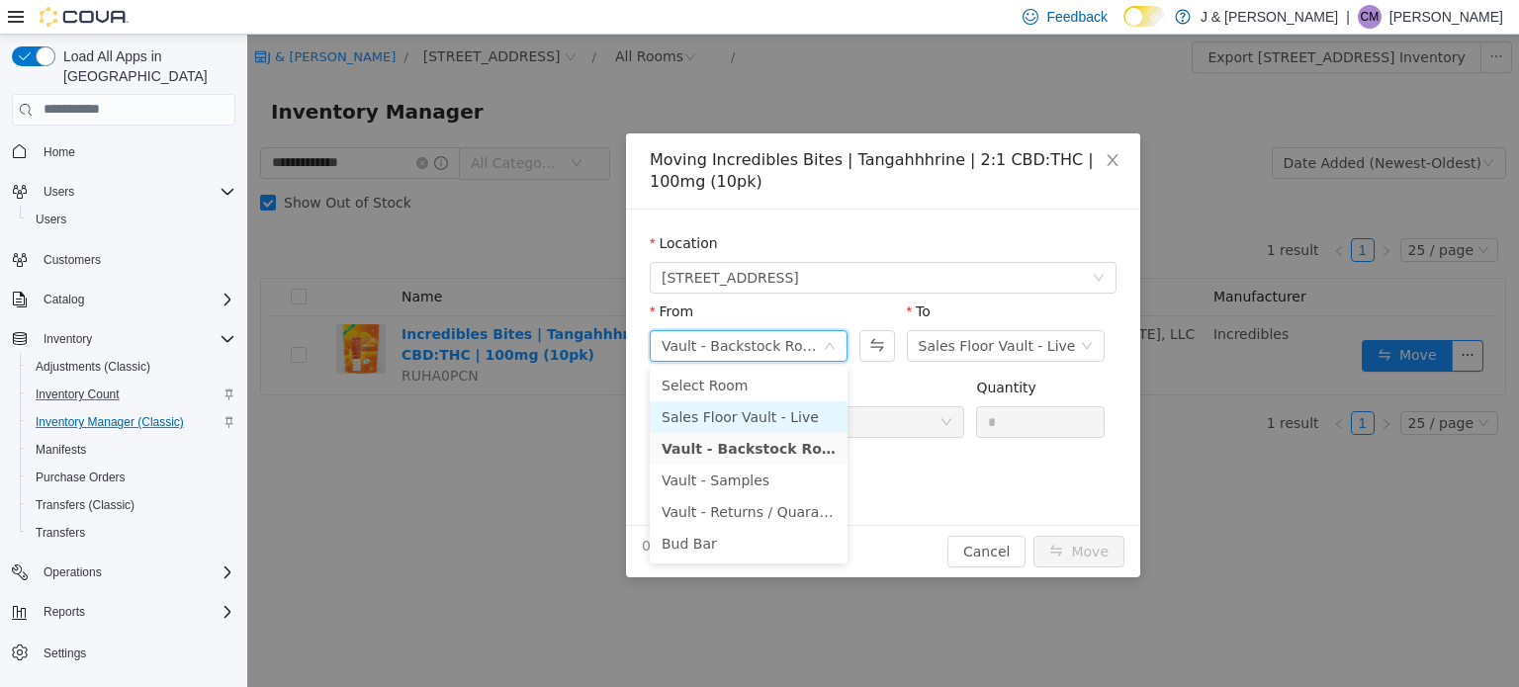
click at [768, 417] on li "Sales Floor Vault - Live" at bounding box center [749, 417] width 198 height 32
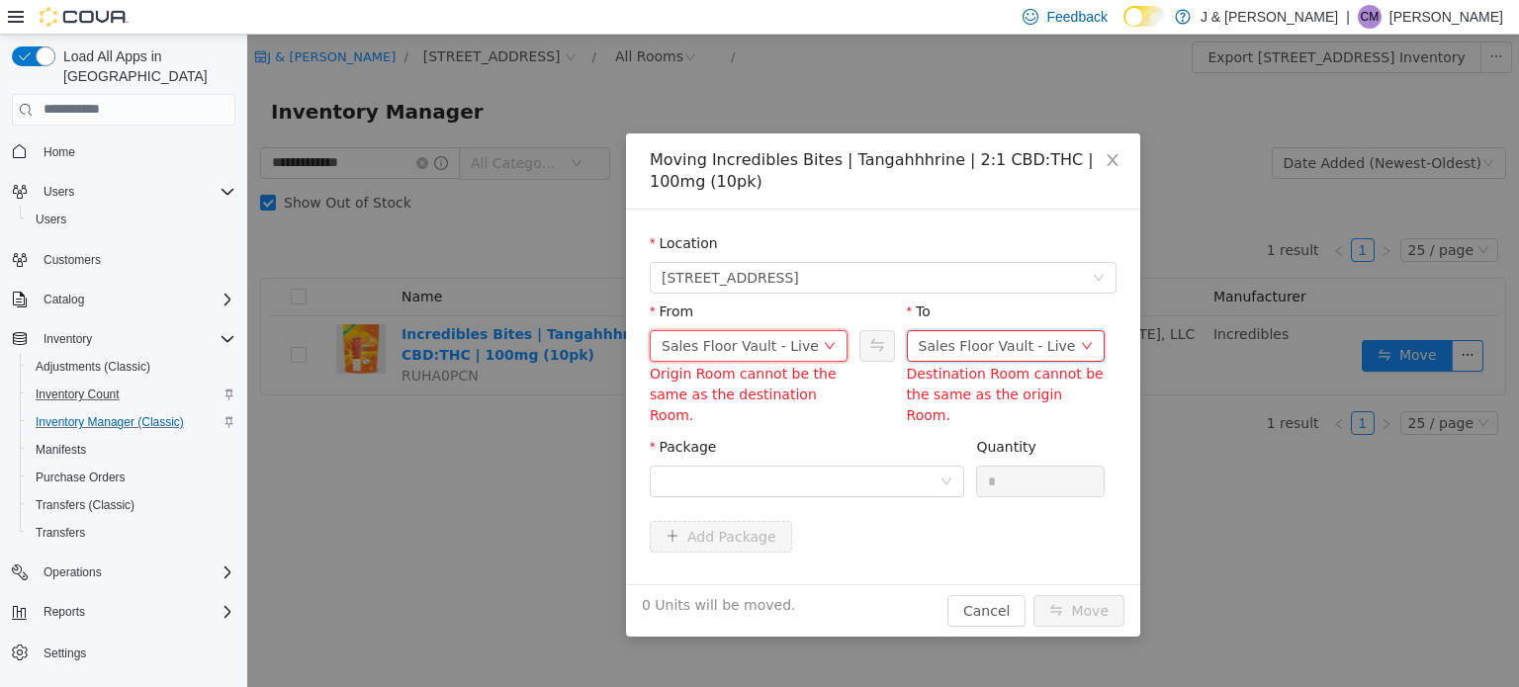
click at [965, 355] on div "Sales Floor Vault - Live" at bounding box center [997, 345] width 157 height 30
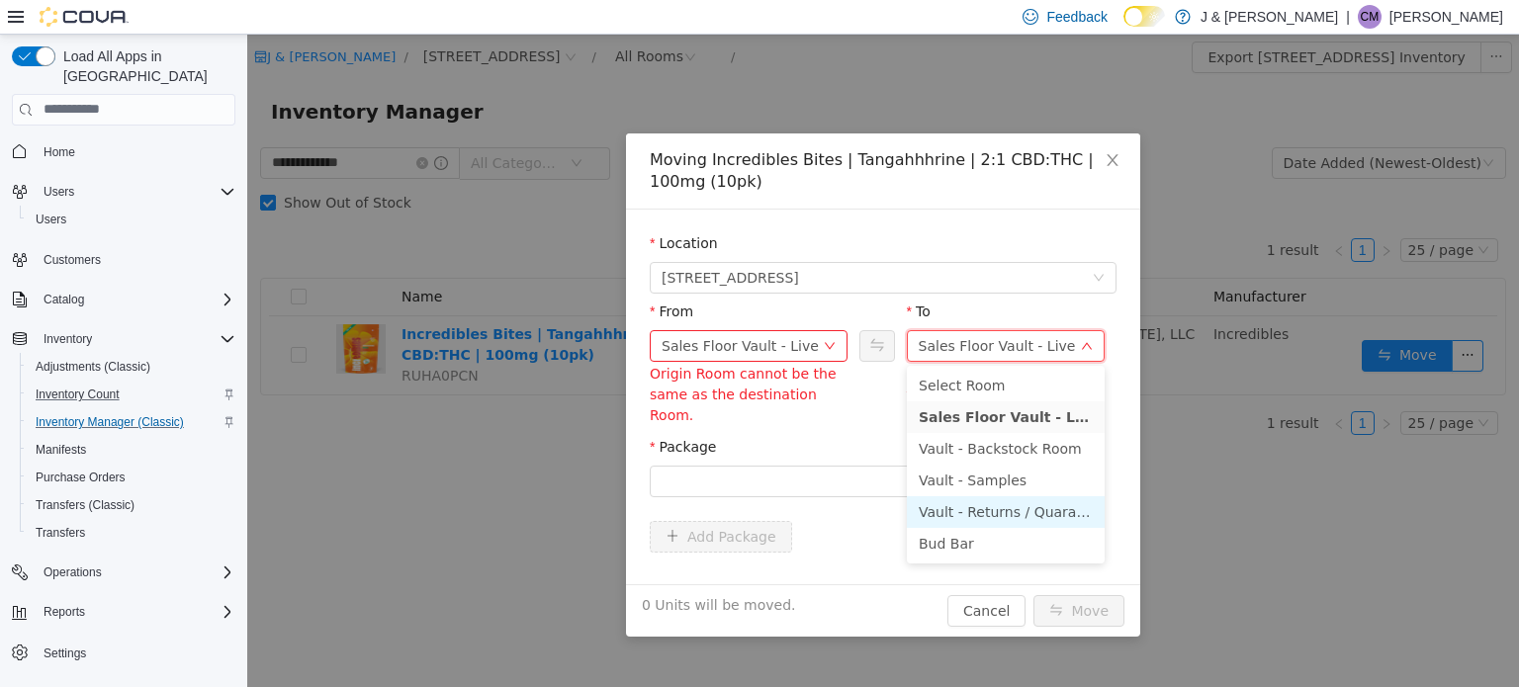
click at [992, 503] on li "Vault - Returns / Quarantine" at bounding box center [1006, 512] width 198 height 32
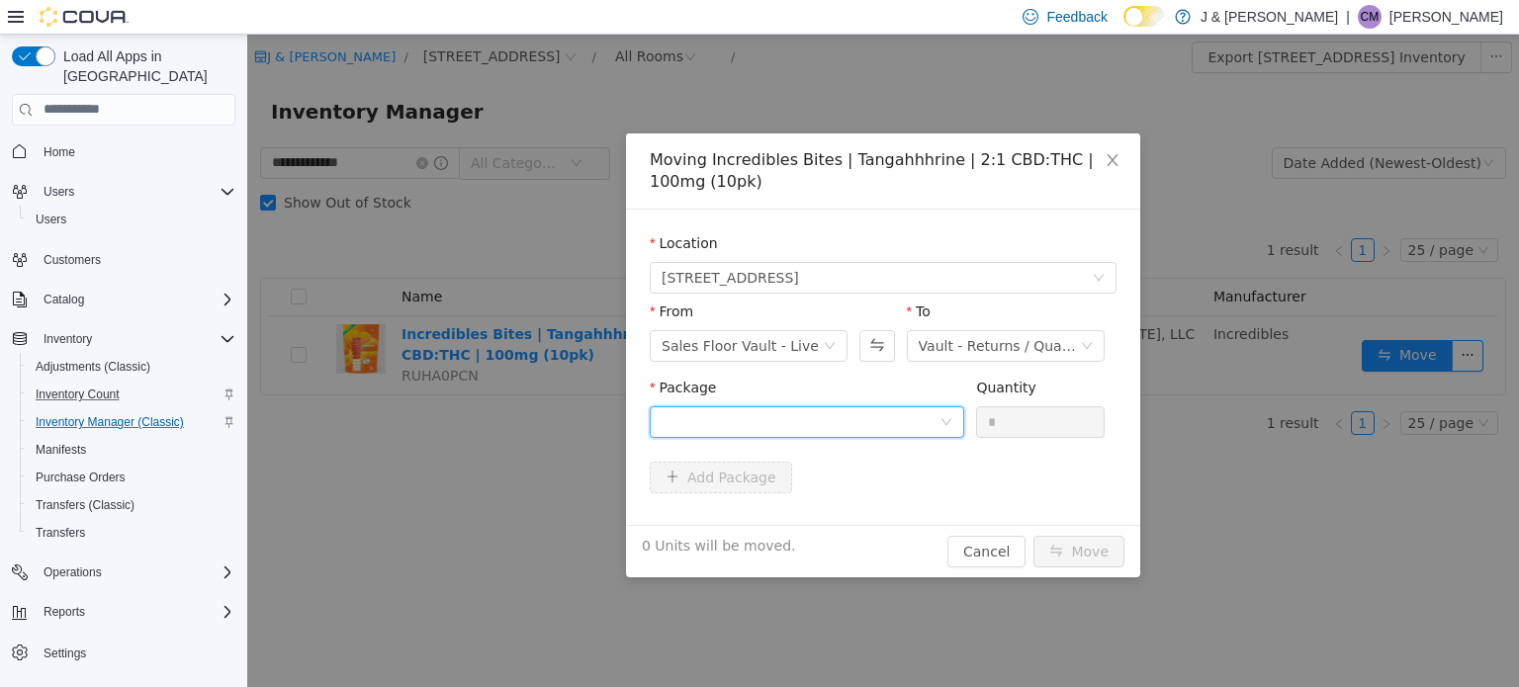
click at [780, 425] on div at bounding box center [801, 422] width 278 height 30
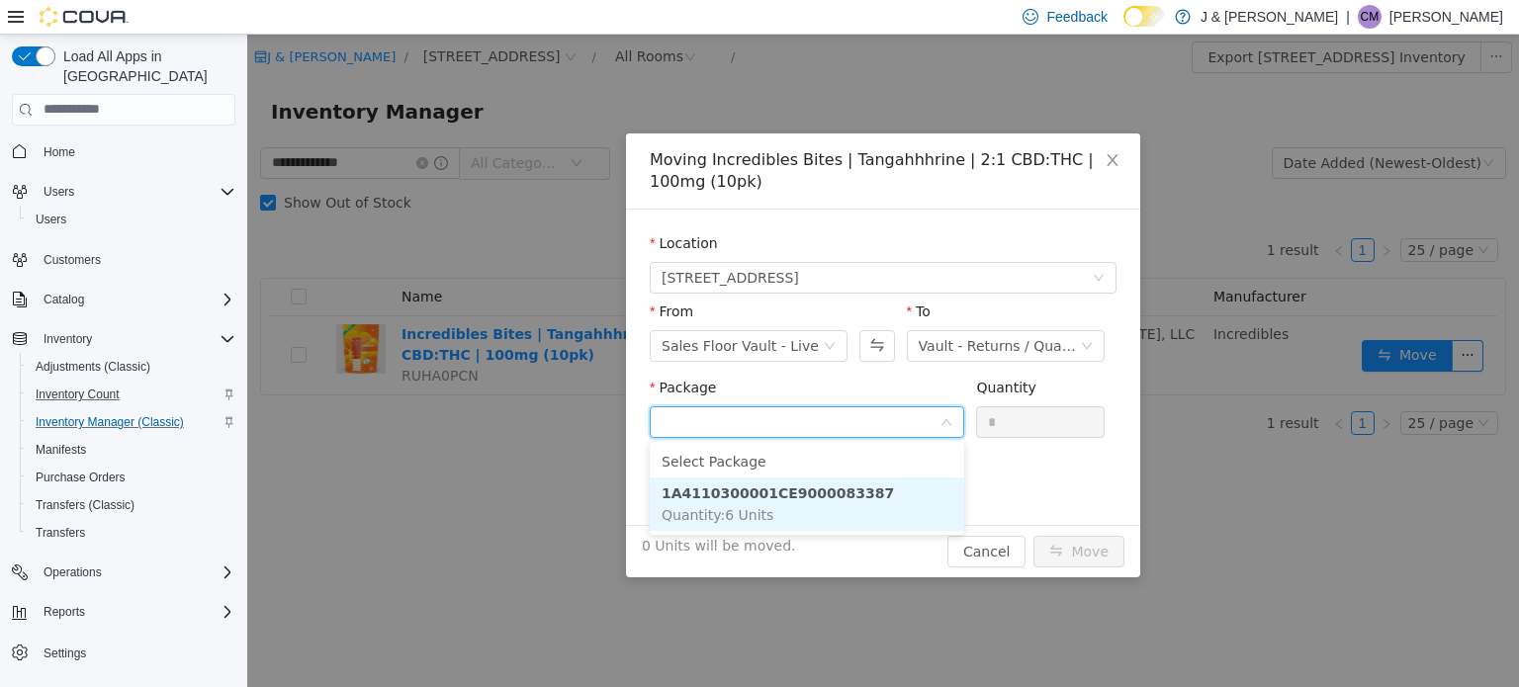
click at [793, 500] on strong "1A4110300001CE9000083387" at bounding box center [778, 493] width 232 height 16
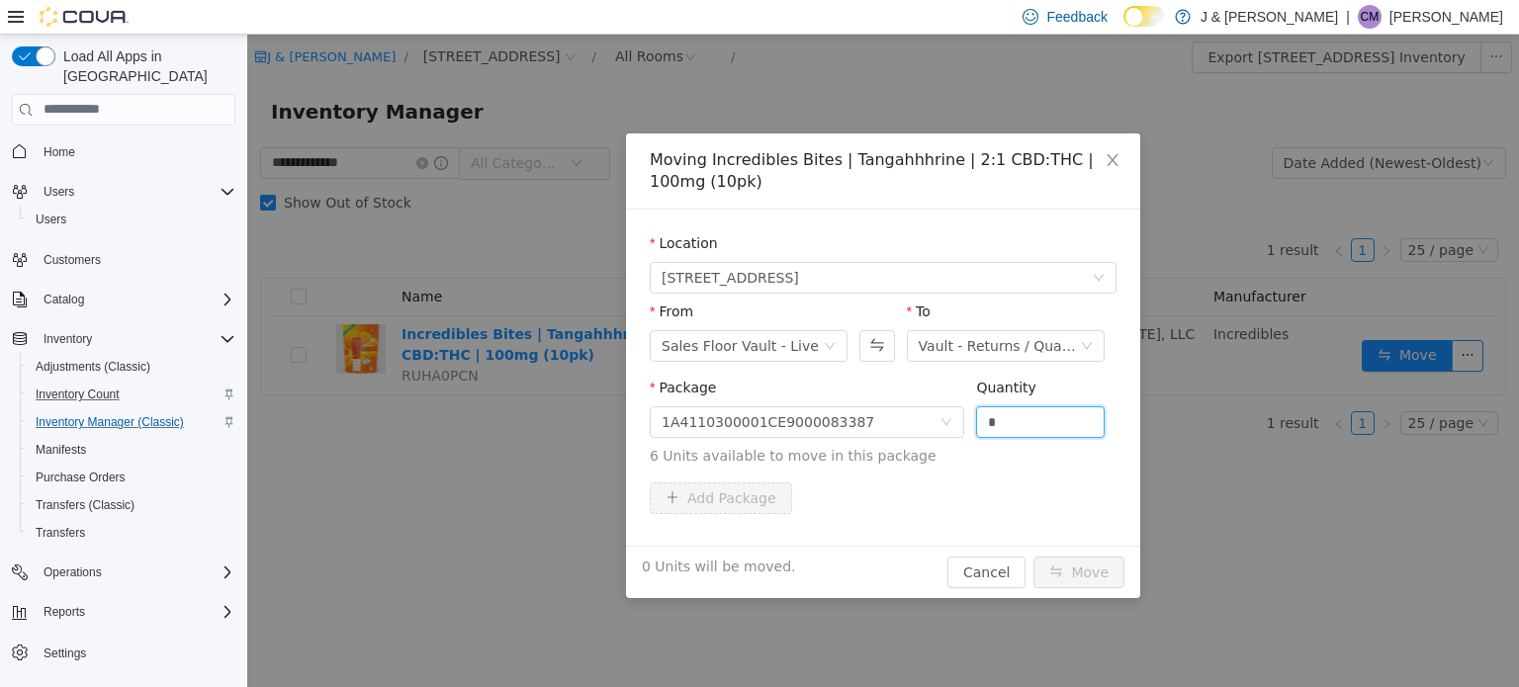
drag, startPoint x: 1024, startPoint y: 423, endPoint x: 652, endPoint y: 377, distance: 374.8
click at [652, 379] on span "Package 1A4110300001CE9000083387 Quantity * 6 Units available to move in this p…" at bounding box center [883, 422] width 467 height 87
type input "*"
click at [1063, 574] on button "Move" at bounding box center [1079, 572] width 91 height 32
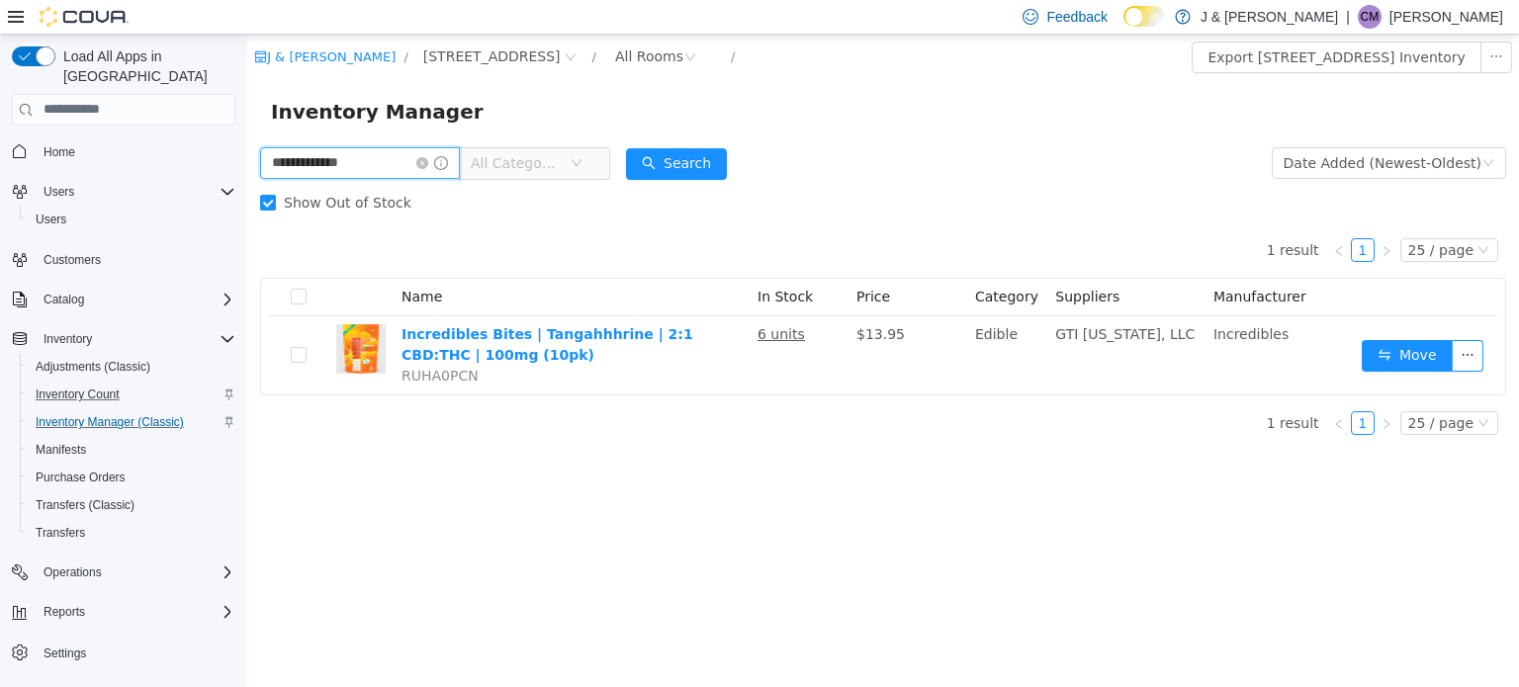
drag, startPoint x: 404, startPoint y: 156, endPoint x: 247, endPoint y: 149, distance: 156.4
click at [247, 115] on html "**********" at bounding box center [883, 360] width 1272 height 653
type input "*********"
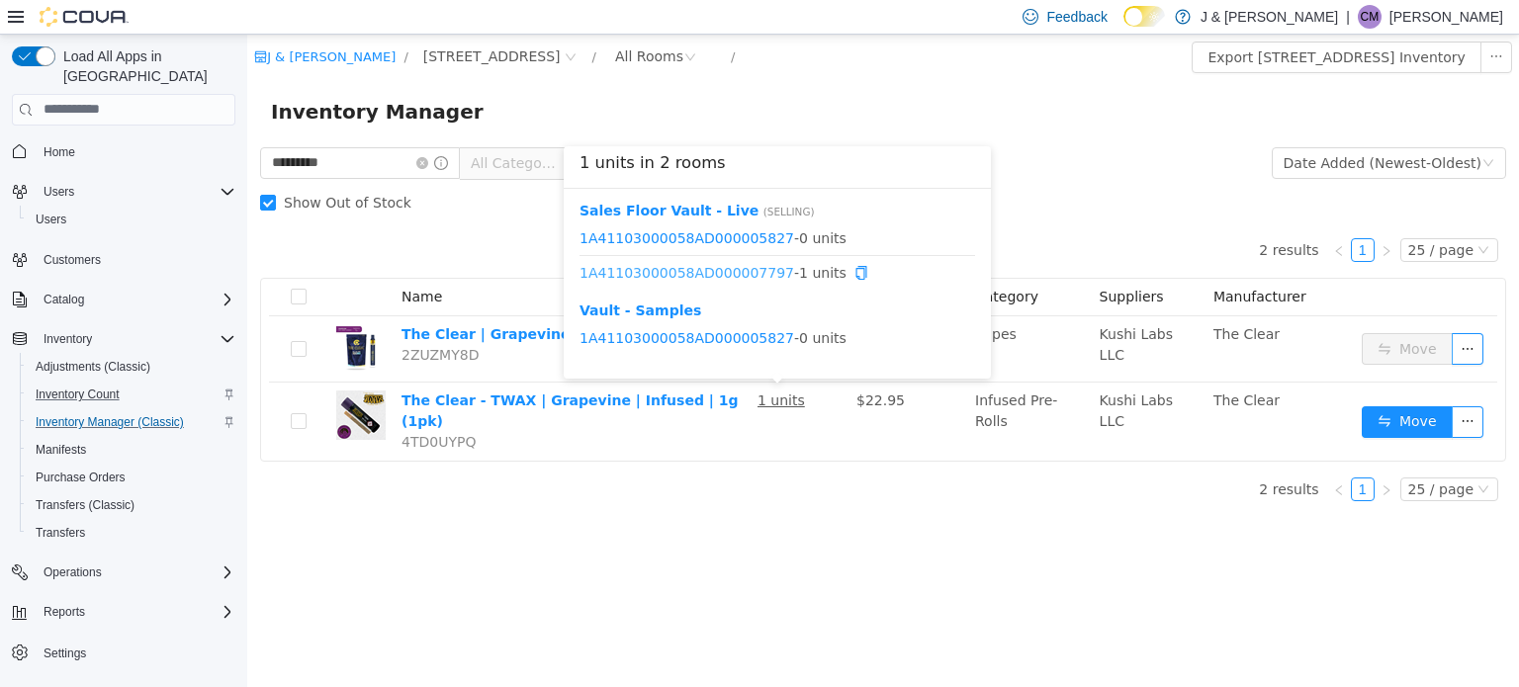
click at [721, 273] on link "1A41103000058AD000007797" at bounding box center [687, 272] width 215 height 16
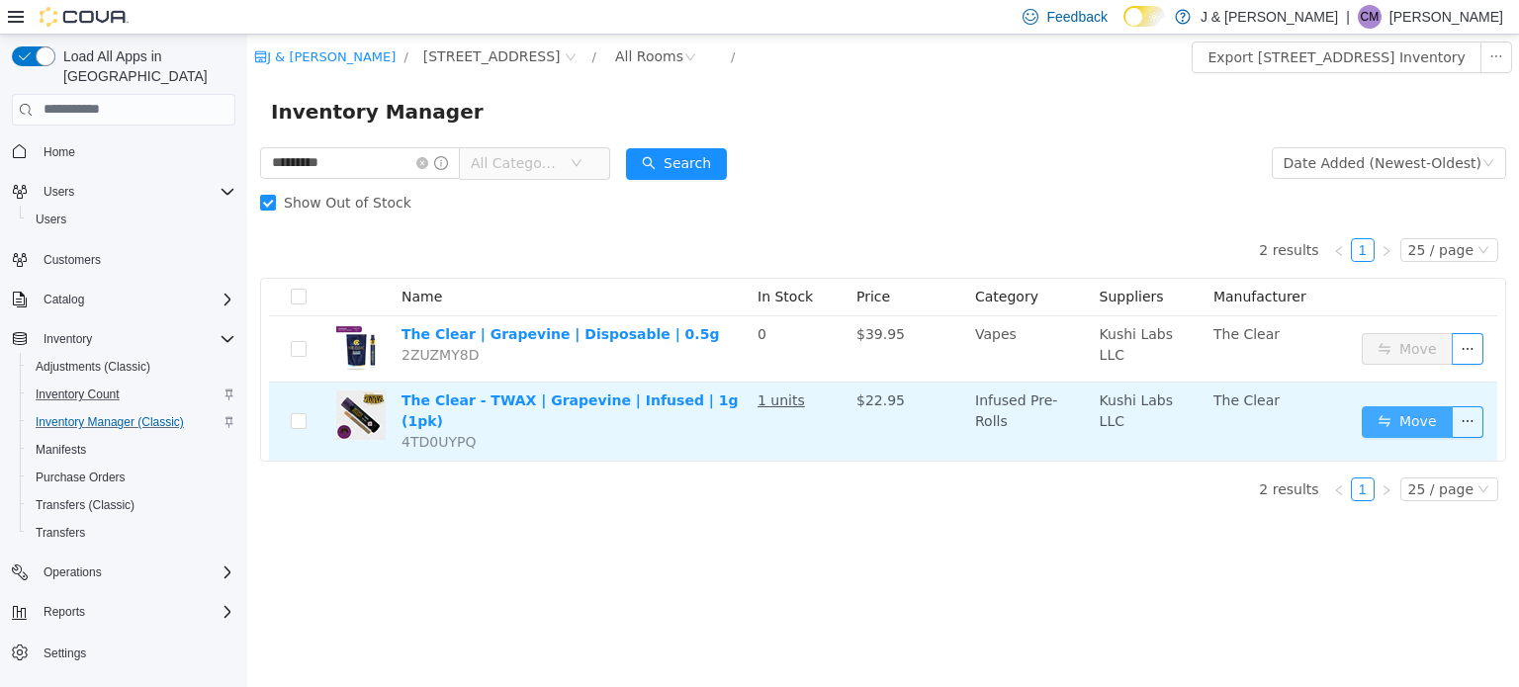
click at [1403, 406] on button "Move" at bounding box center [1407, 422] width 91 height 32
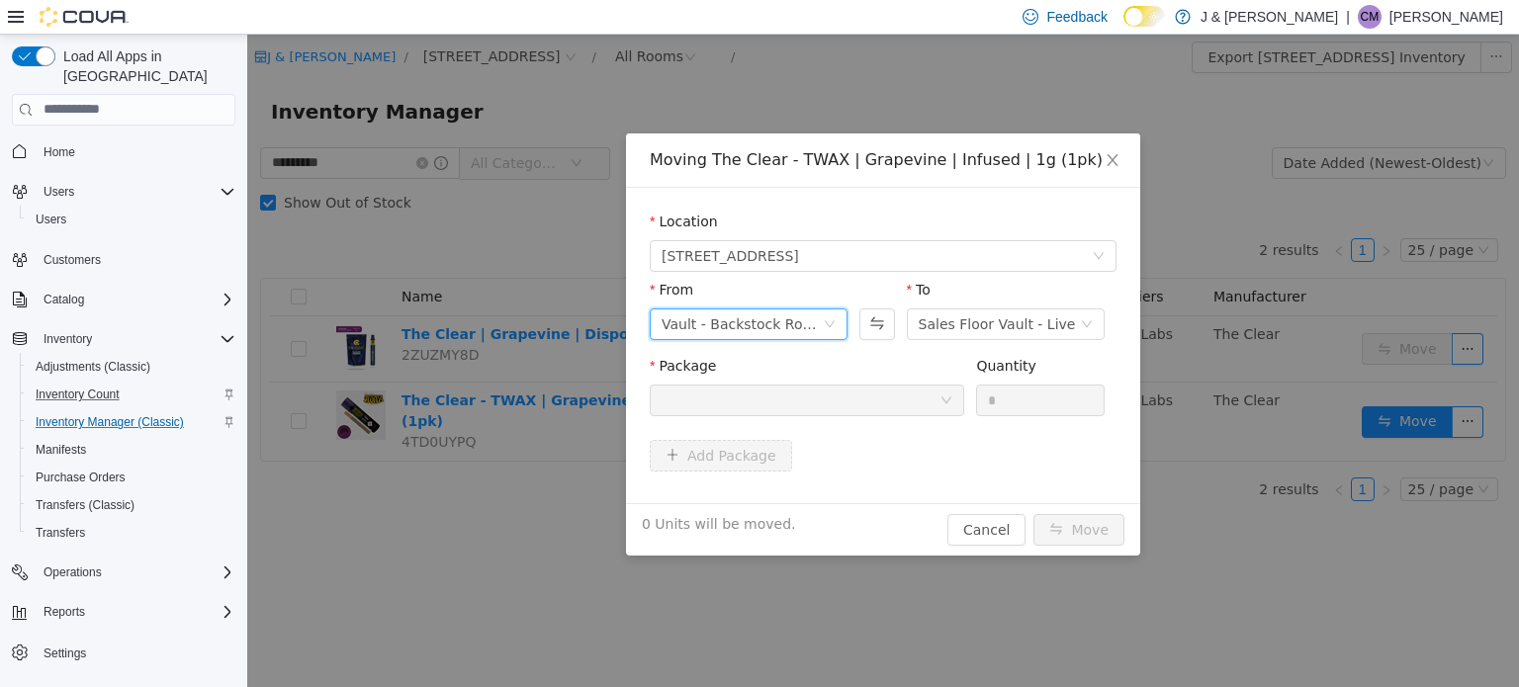
click at [774, 322] on div "Vault - Backstock Room" at bounding box center [742, 324] width 161 height 30
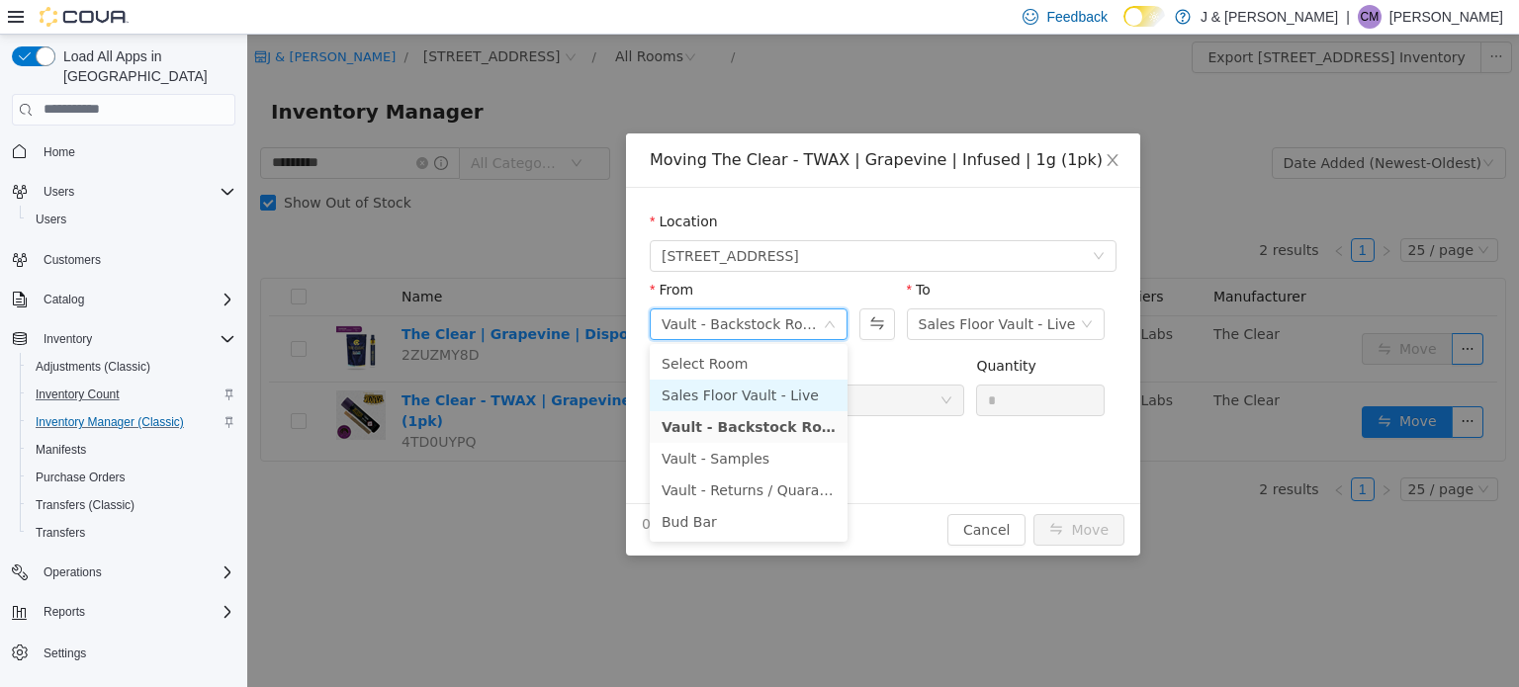
click at [738, 387] on li "Sales Floor Vault - Live" at bounding box center [749, 395] width 198 height 32
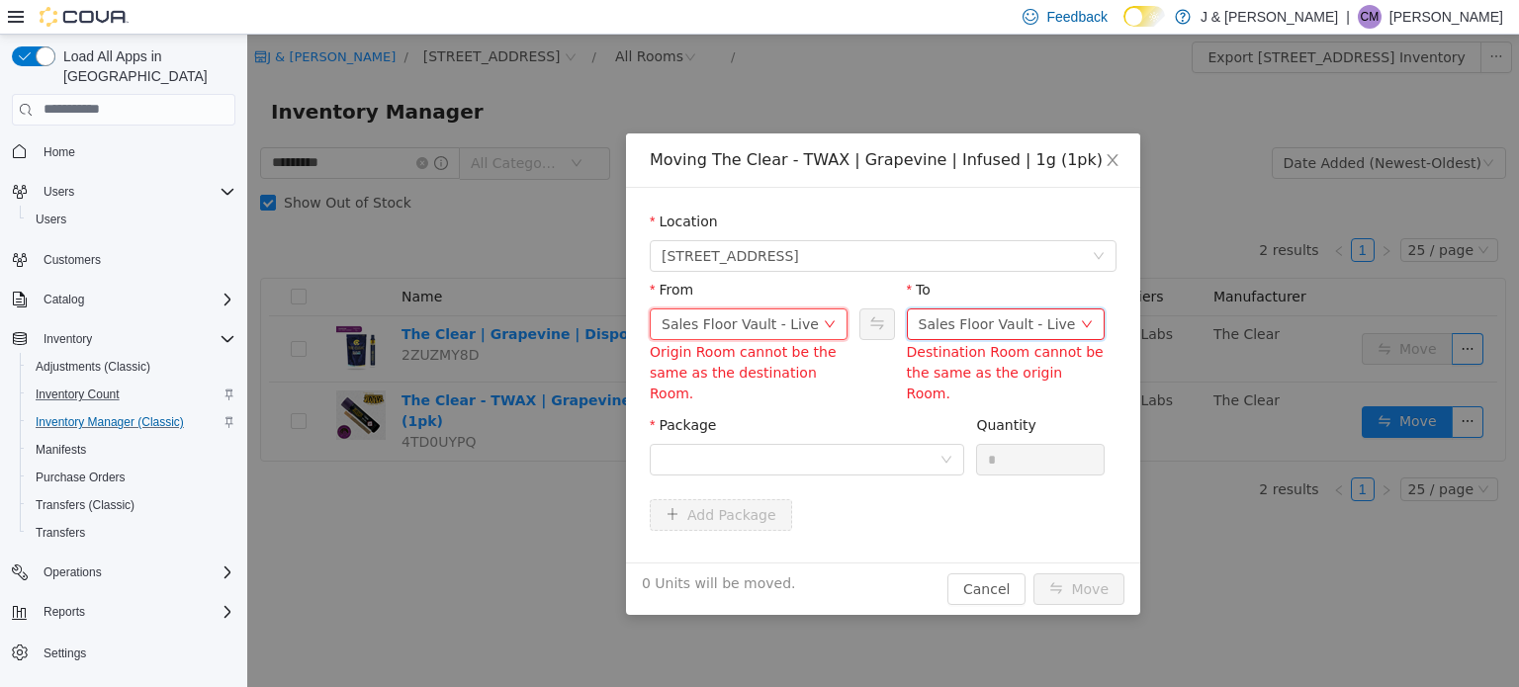
click at [1005, 318] on div "Sales Floor Vault - Live" at bounding box center [997, 324] width 157 height 30
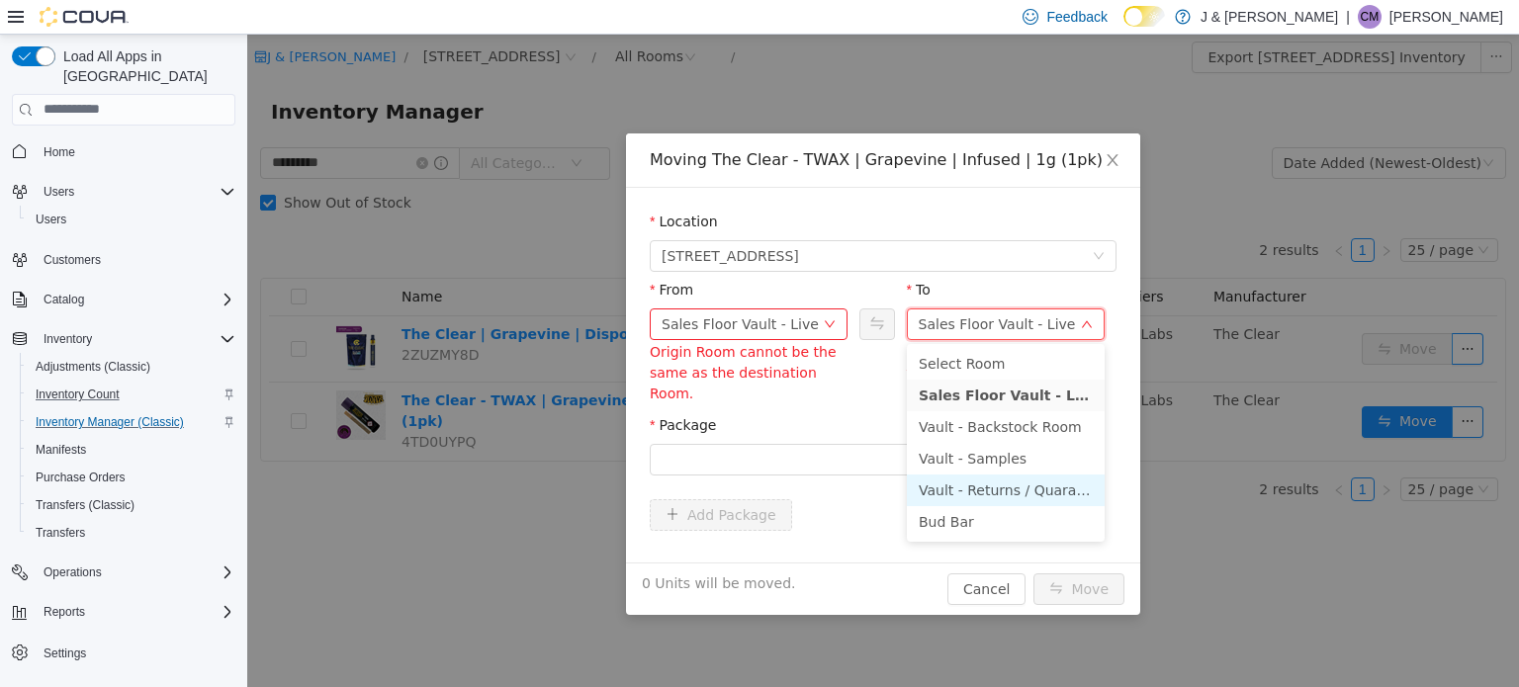
click at [1041, 483] on li "Vault - Returns / Quarantine" at bounding box center [1006, 490] width 198 height 32
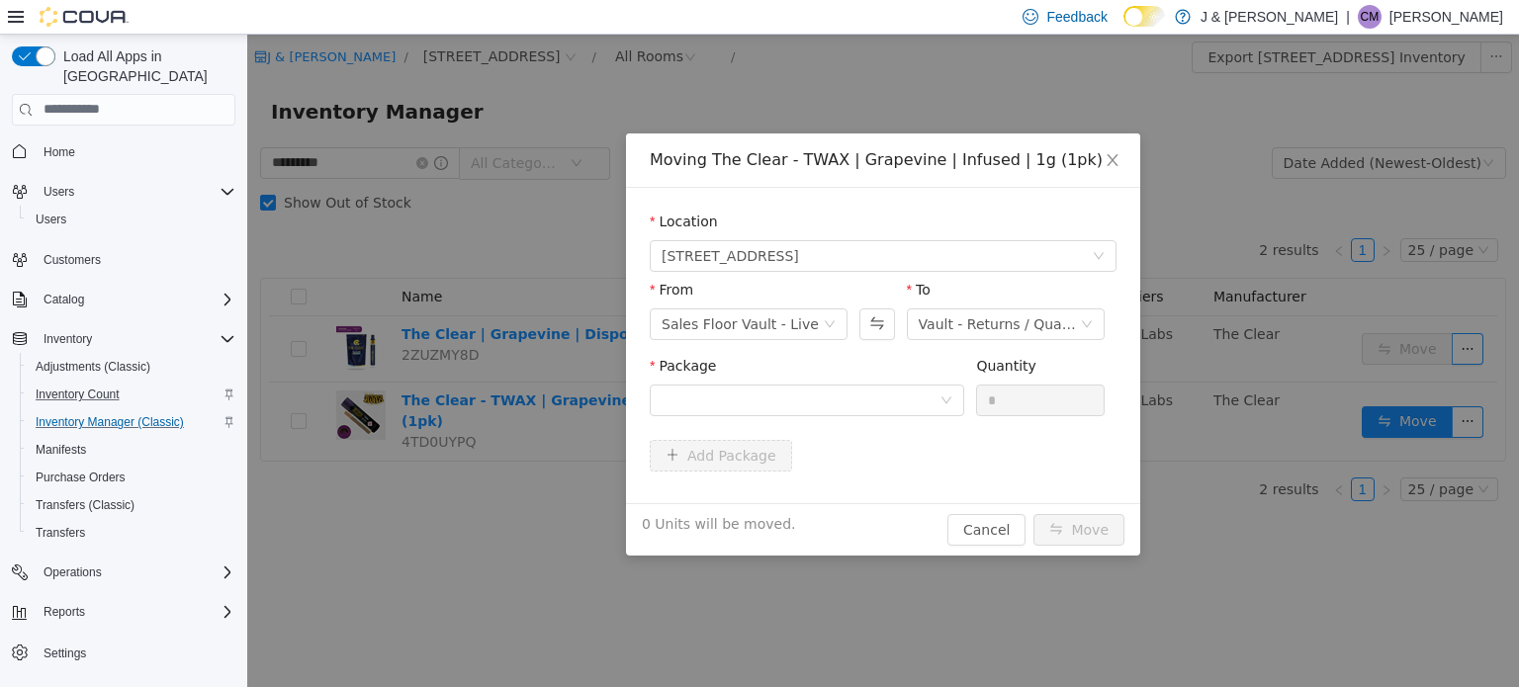
click at [823, 425] on div "Package Quantity *" at bounding box center [883, 393] width 467 height 76
click at [810, 412] on div at bounding box center [801, 400] width 278 height 30
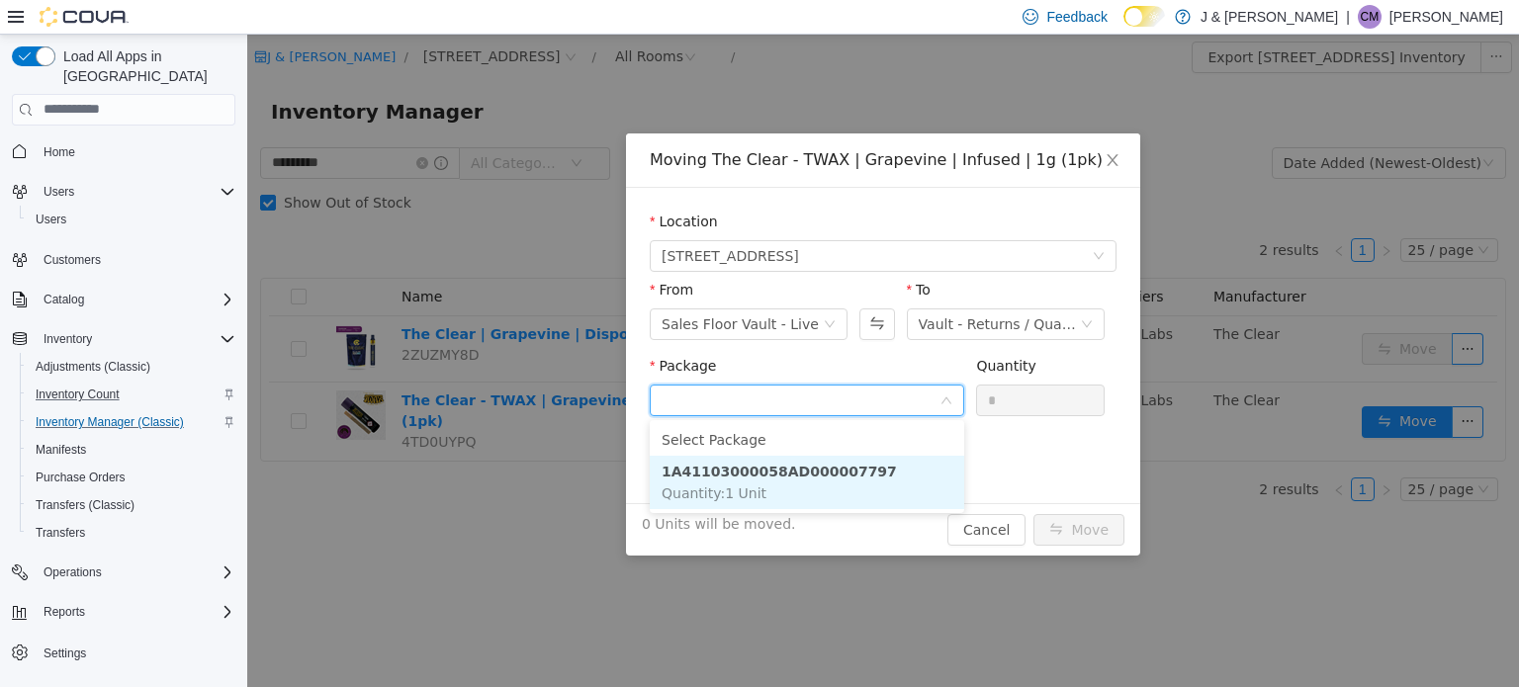
click at [815, 470] on strong "1A41103000058AD000007797" at bounding box center [779, 471] width 235 height 16
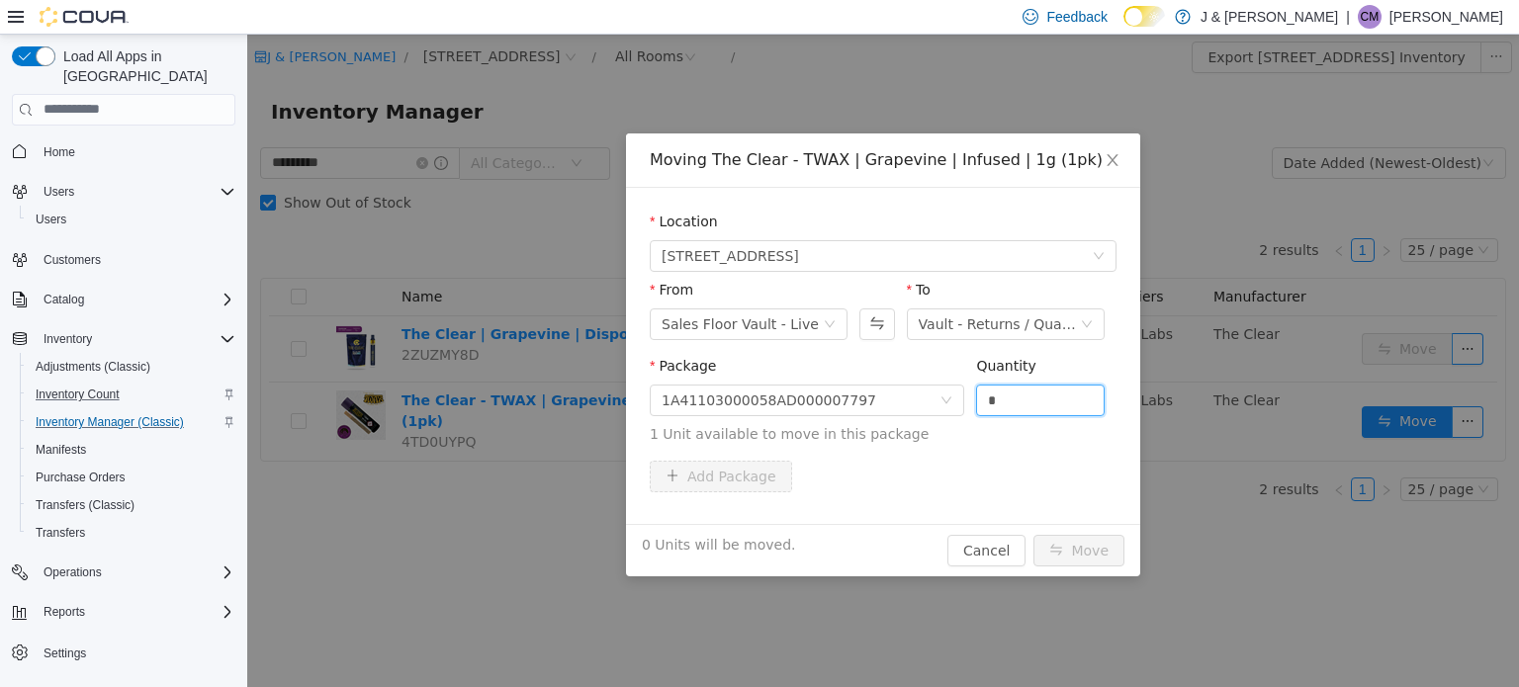
drag, startPoint x: 1026, startPoint y: 393, endPoint x: 701, endPoint y: 379, distance: 324.7
click at [701, 379] on span "Package 1A41103000058AD000007797 Quantity * 1 Unit available to move in this pa…" at bounding box center [883, 400] width 467 height 87
type input "*"
click at [1084, 543] on button "Move" at bounding box center [1079, 550] width 91 height 32
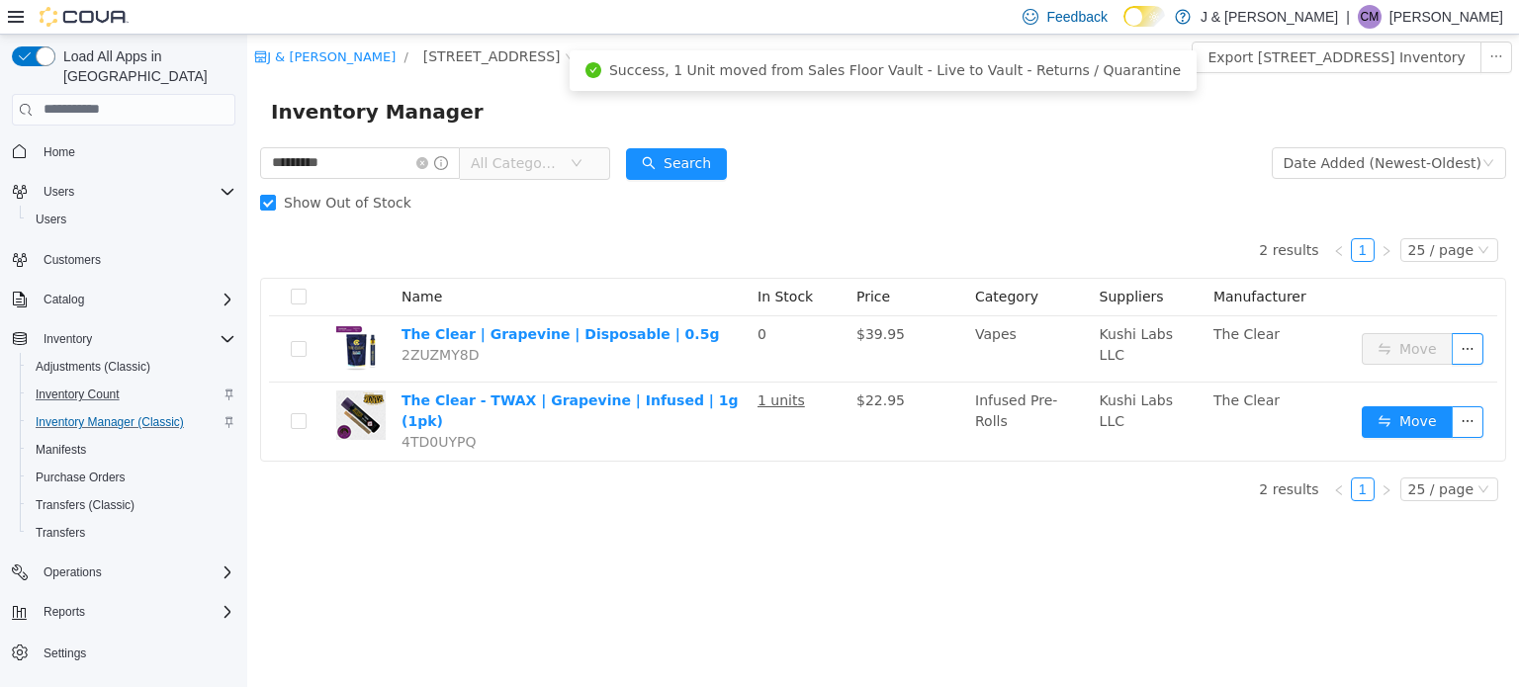
click at [767, 525] on div "J & J Cannabis / 3055 Route 23, Oak Ridge / All Rooms / Export 3055 Route 23, O…" at bounding box center [883, 360] width 1272 height 653
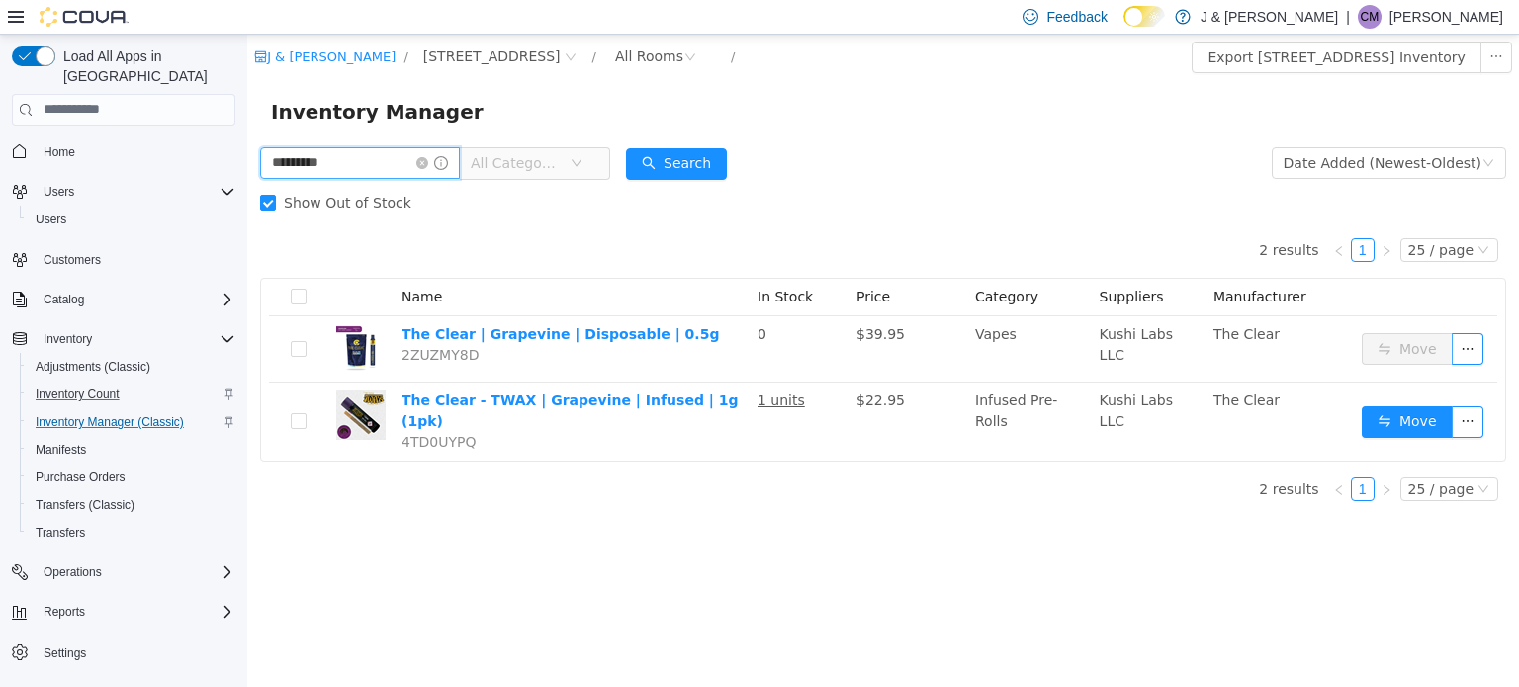
drag, startPoint x: 376, startPoint y: 166, endPoint x: 0, endPoint y: 193, distance: 376.8
click at [247, 193] on html "J & J Cannabis / 3055 Route 23, Oak Ridge / All Rooms / Export 3055 Route 23, O…" at bounding box center [883, 360] width 1272 height 653
type input "**********"
click at [712, 147] on button "Search" at bounding box center [676, 163] width 101 height 32
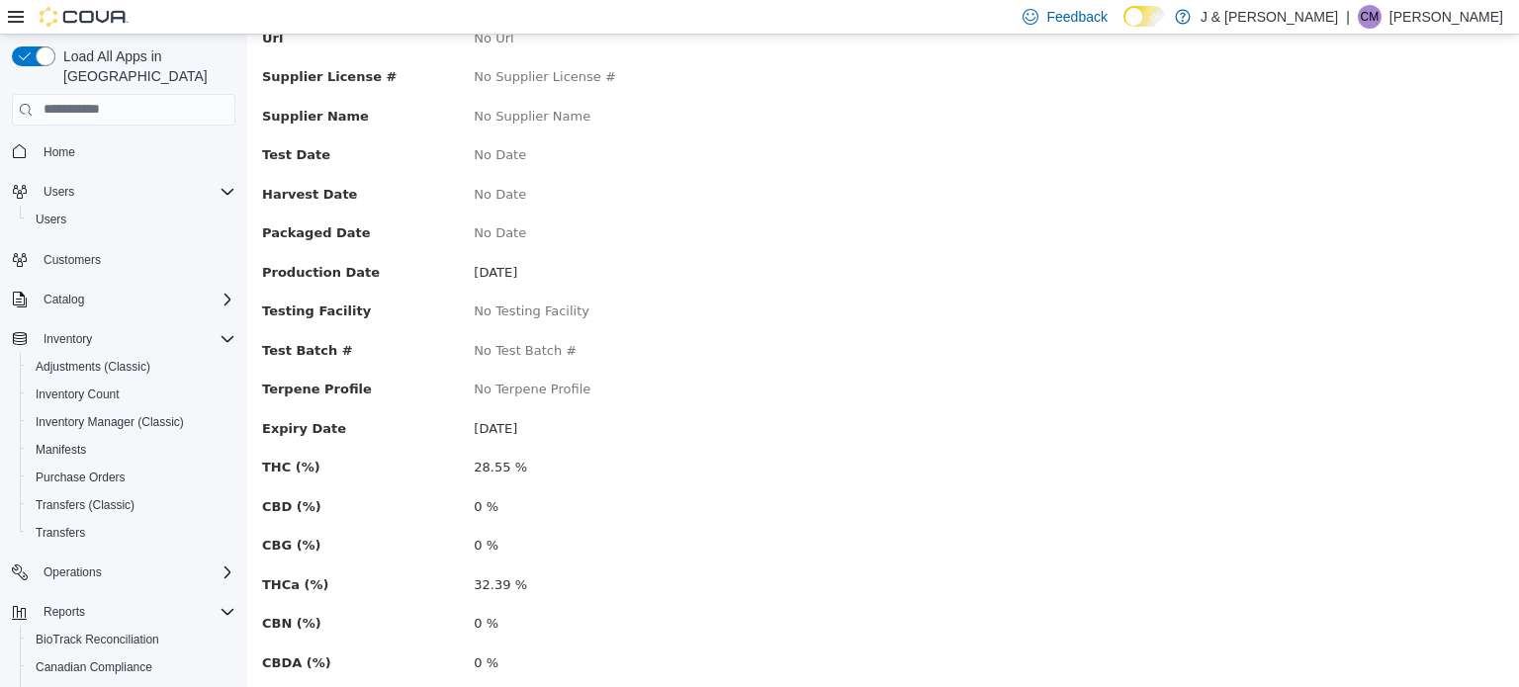
scroll to position [394, 0]
